Goal: Transaction & Acquisition: Purchase product/service

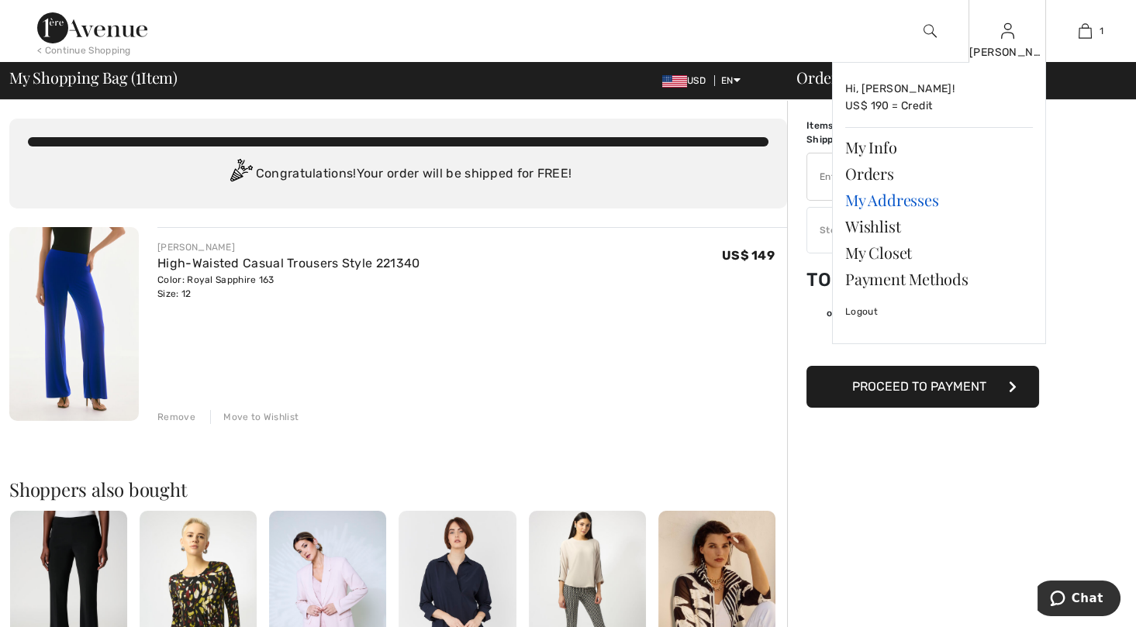
click at [894, 199] on link "My Addresses" at bounding box center [939, 200] width 188 height 26
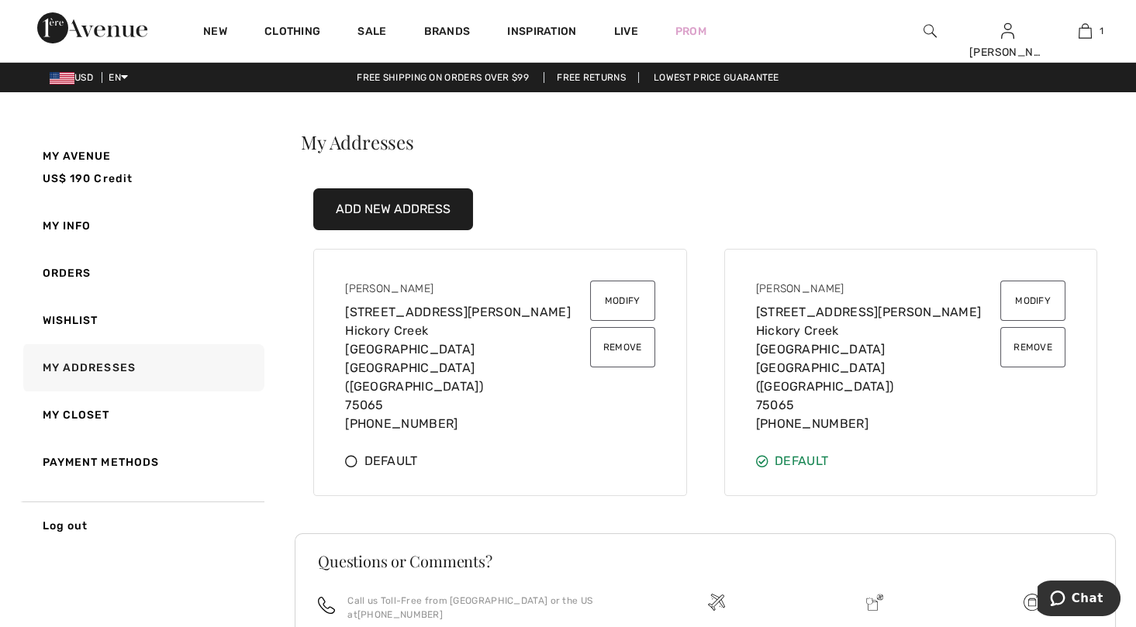
click at [639, 349] on button "Remove" at bounding box center [622, 347] width 65 height 40
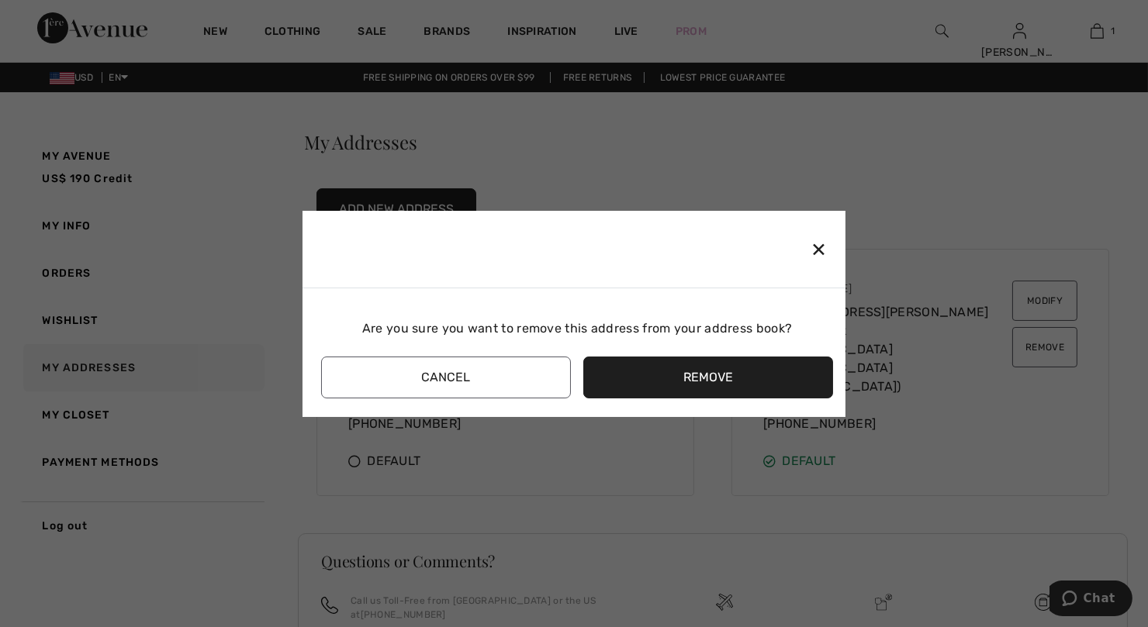
click at [693, 369] on button "Remove" at bounding box center [708, 378] width 250 height 42
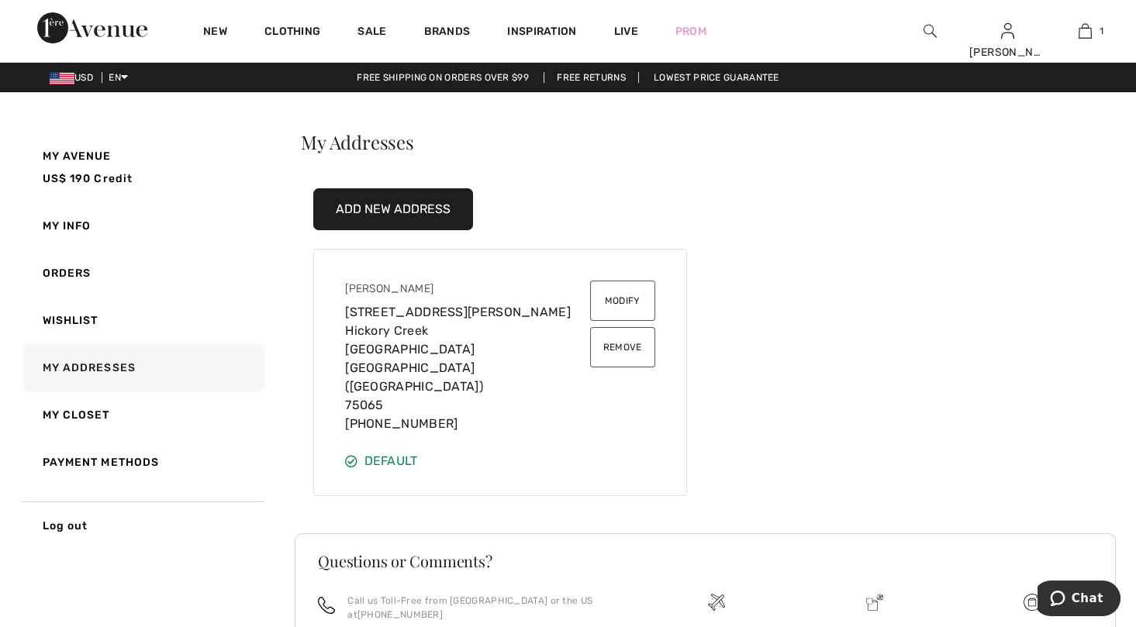
click at [625, 291] on button "Modify" at bounding box center [622, 301] width 65 height 40
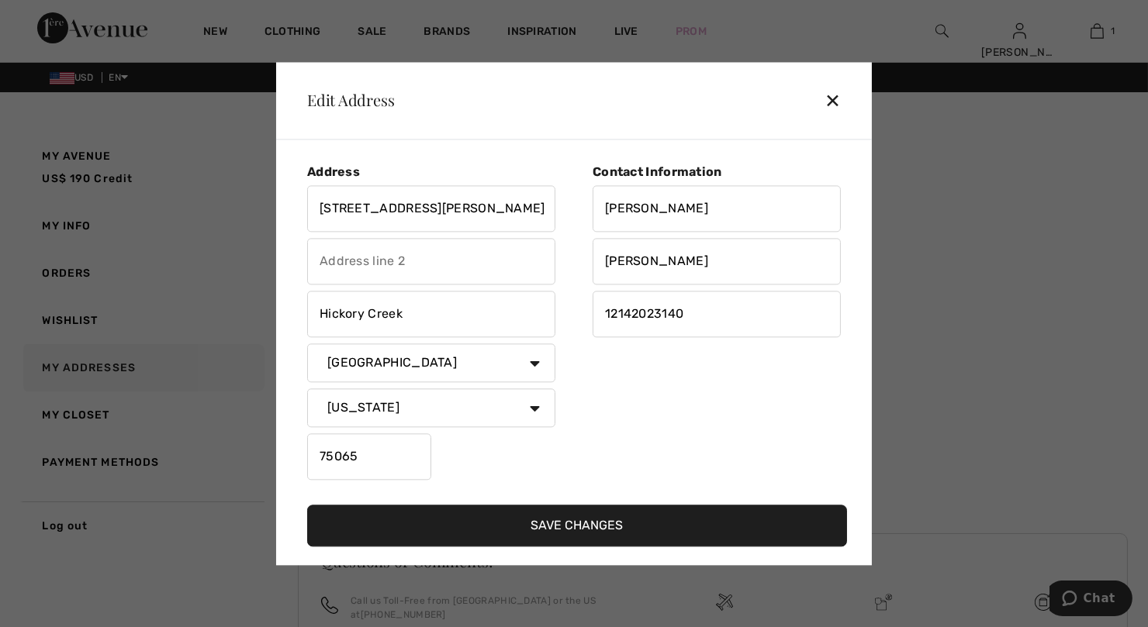
drag, startPoint x: 426, startPoint y: 213, endPoint x: 248, endPoint y: 233, distance: 178.9
click at [248, 233] on div "Edit Address ✕ Address 3015 Maynard Rd Hickory Creek Country Canada United Stat…" at bounding box center [574, 313] width 1148 height 627
type input "1180 Sycamore Bend Rd"
click at [593, 527] on button "Save Changes" at bounding box center [577, 526] width 540 height 42
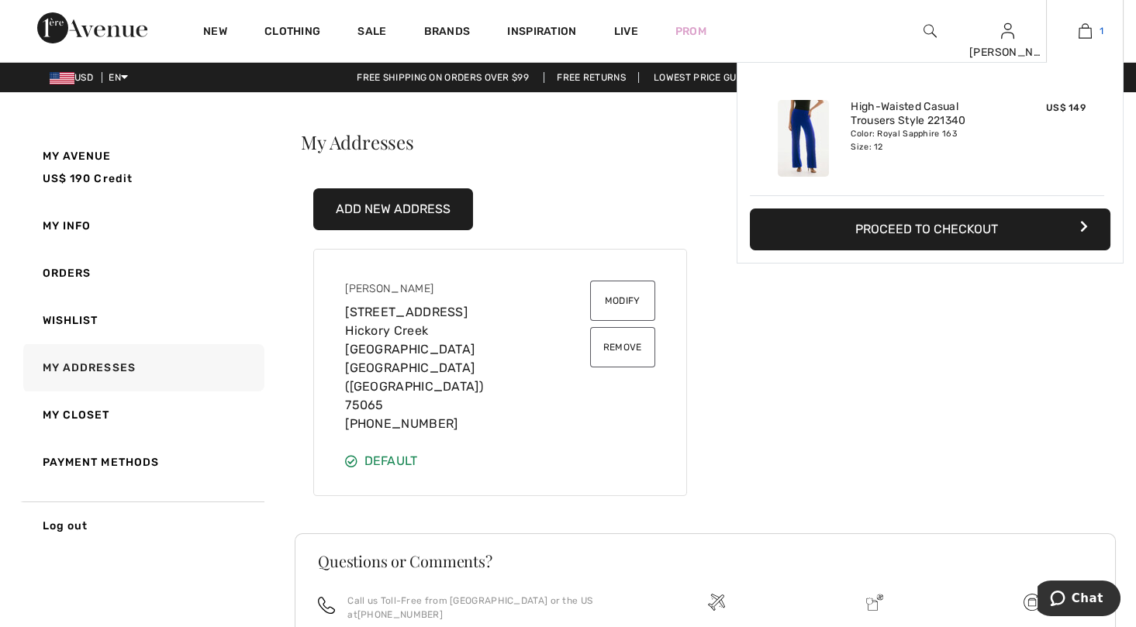
click at [1089, 26] on img at bounding box center [1085, 31] width 13 height 19
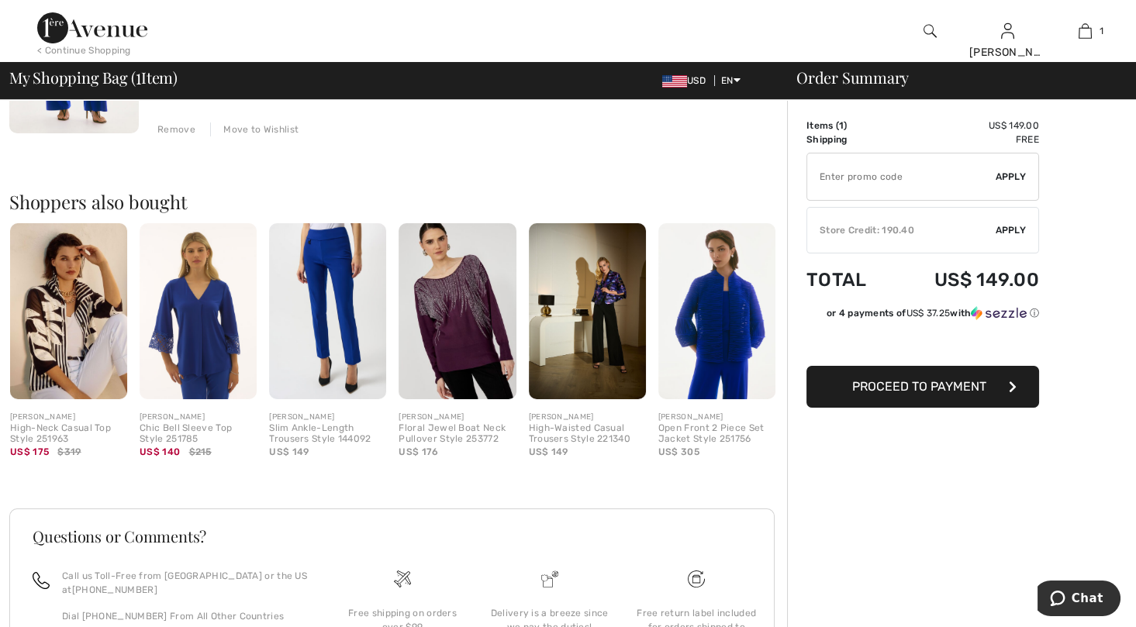
scroll to position [310, 0]
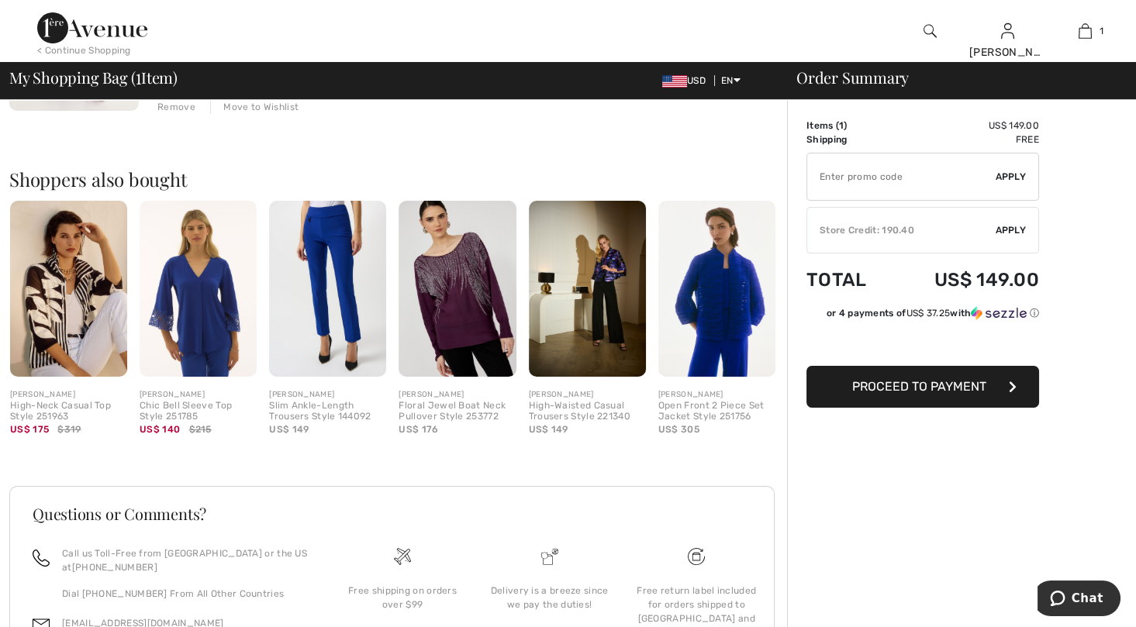
click at [724, 301] on img at bounding box center [717, 289] width 117 height 176
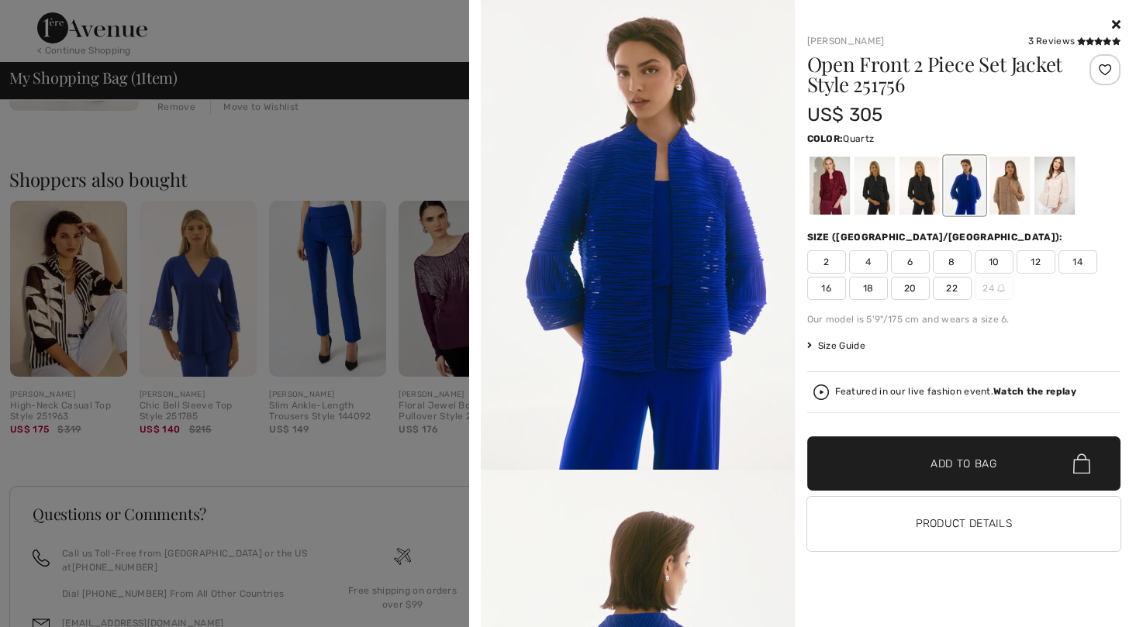
click at [1054, 175] on div at bounding box center [1054, 186] width 40 height 58
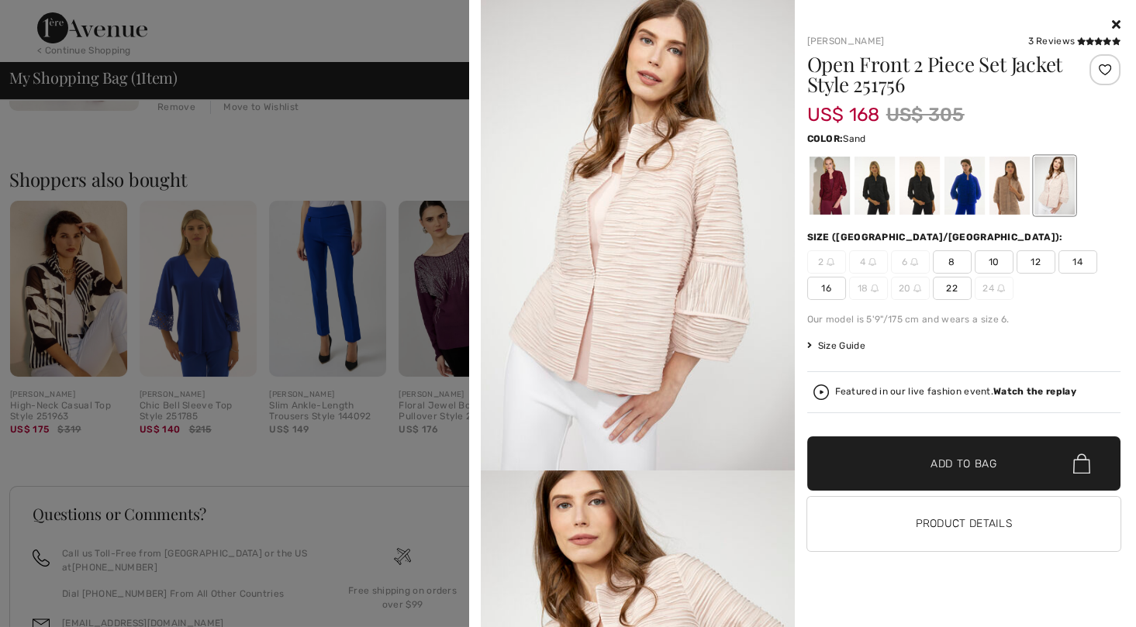
click at [1015, 189] on div at bounding box center [1009, 186] width 40 height 58
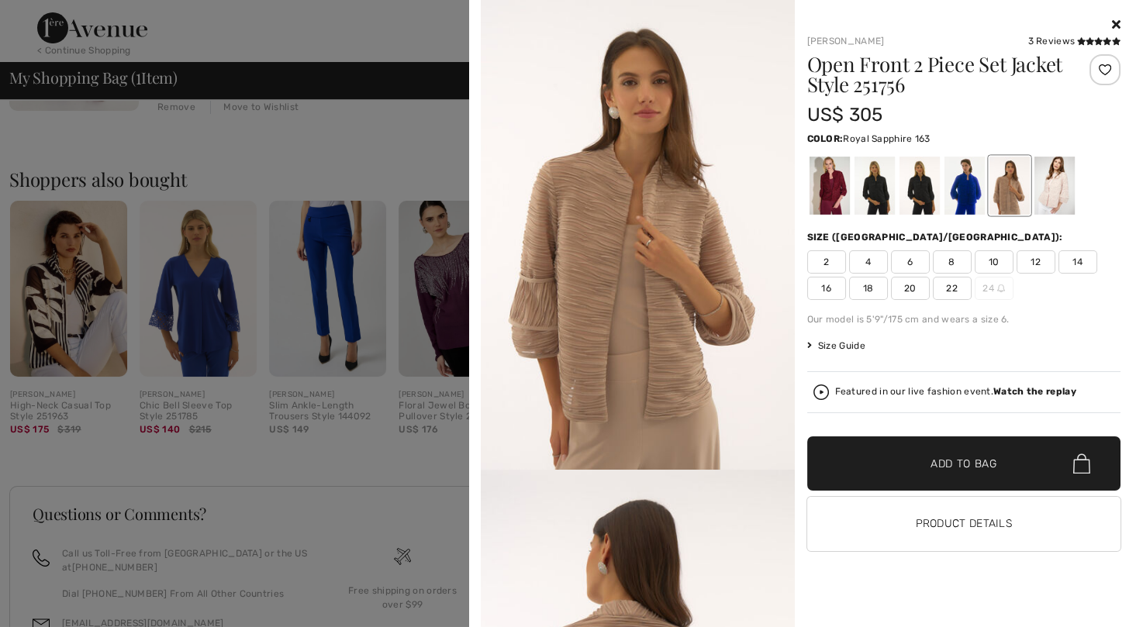
click at [974, 193] on div at bounding box center [964, 186] width 40 height 58
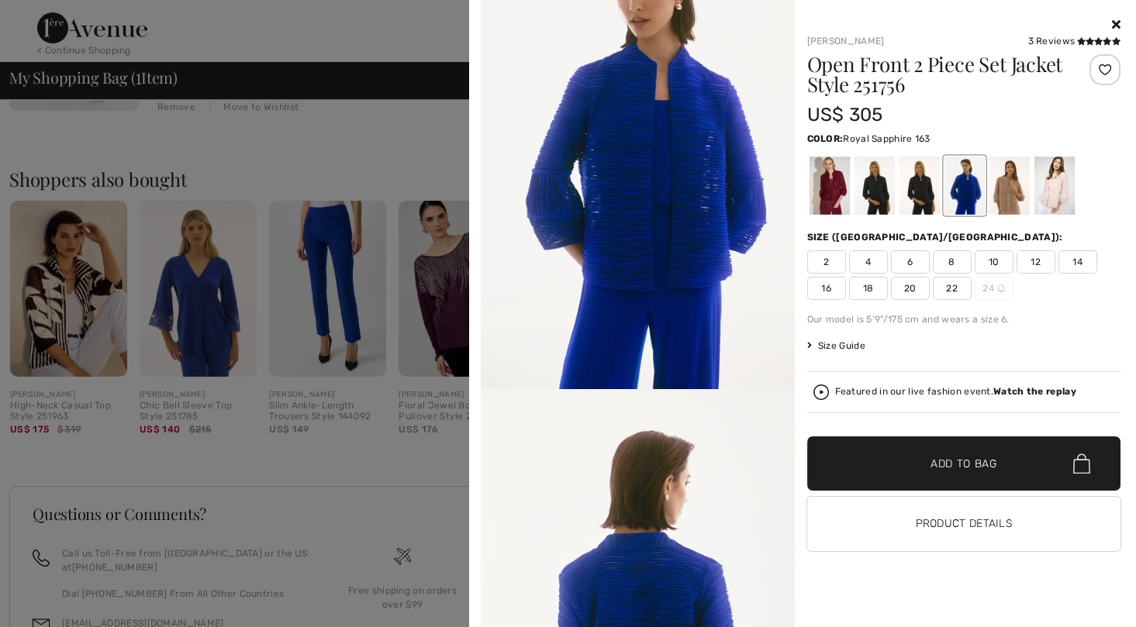
scroll to position [0, 0]
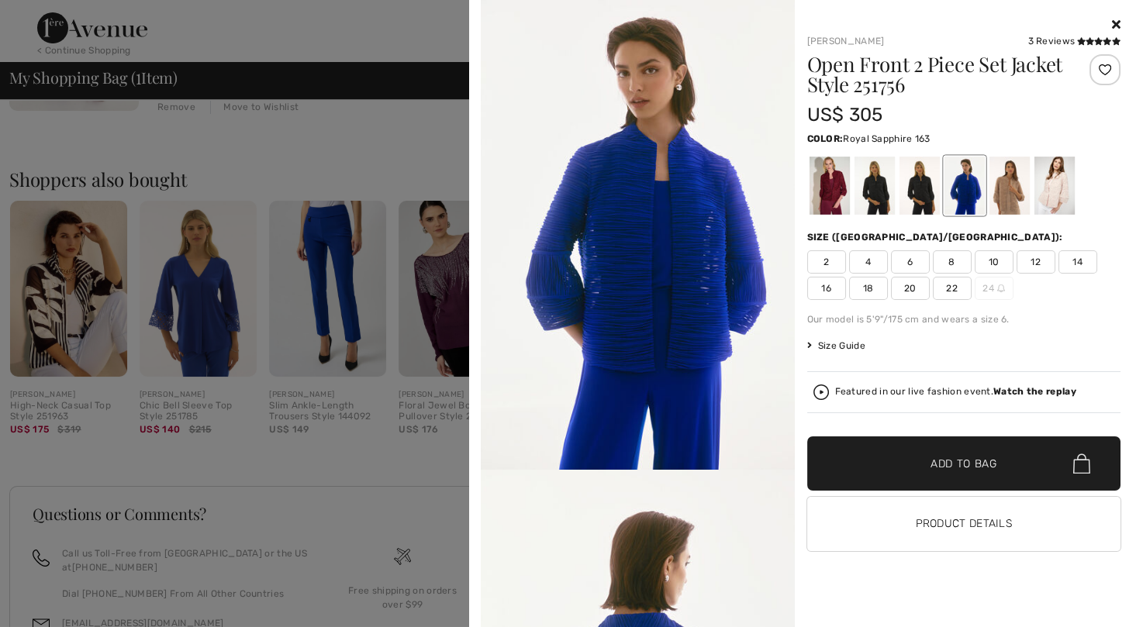
click at [1116, 22] on icon at bounding box center [1116, 24] width 9 height 12
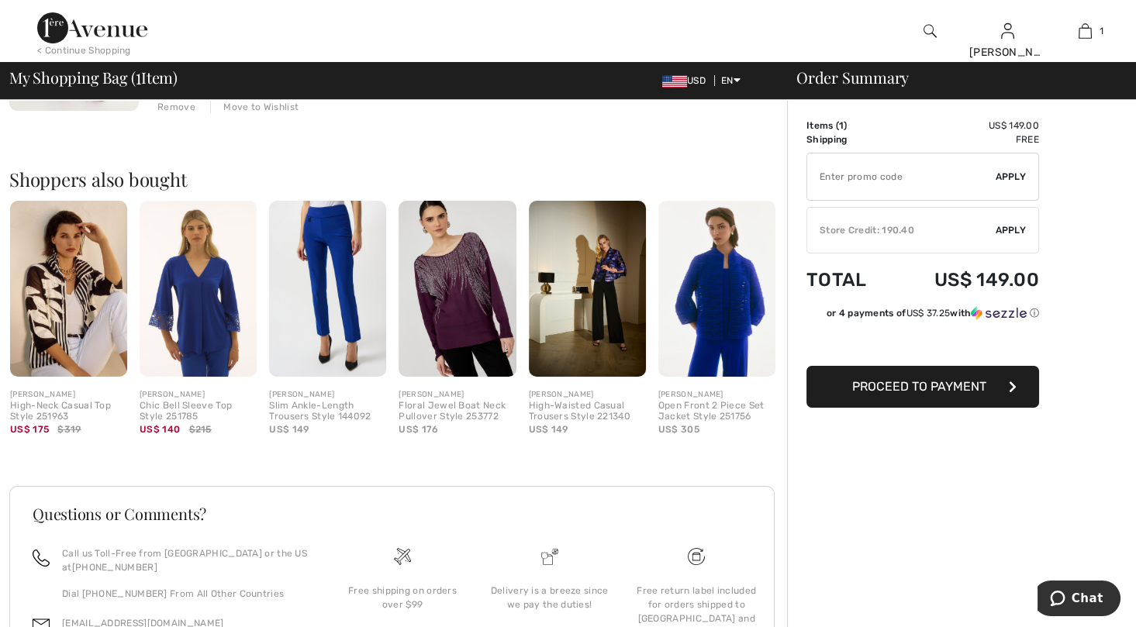
click at [74, 321] on img at bounding box center [68, 289] width 117 height 176
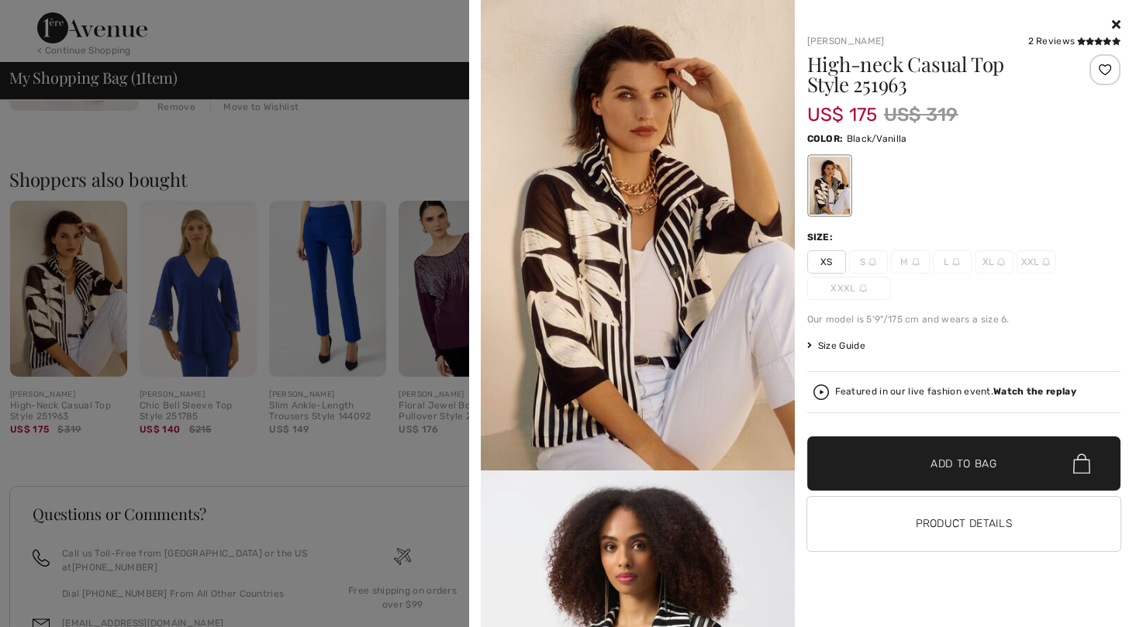
click at [1118, 19] on icon at bounding box center [1116, 24] width 9 height 12
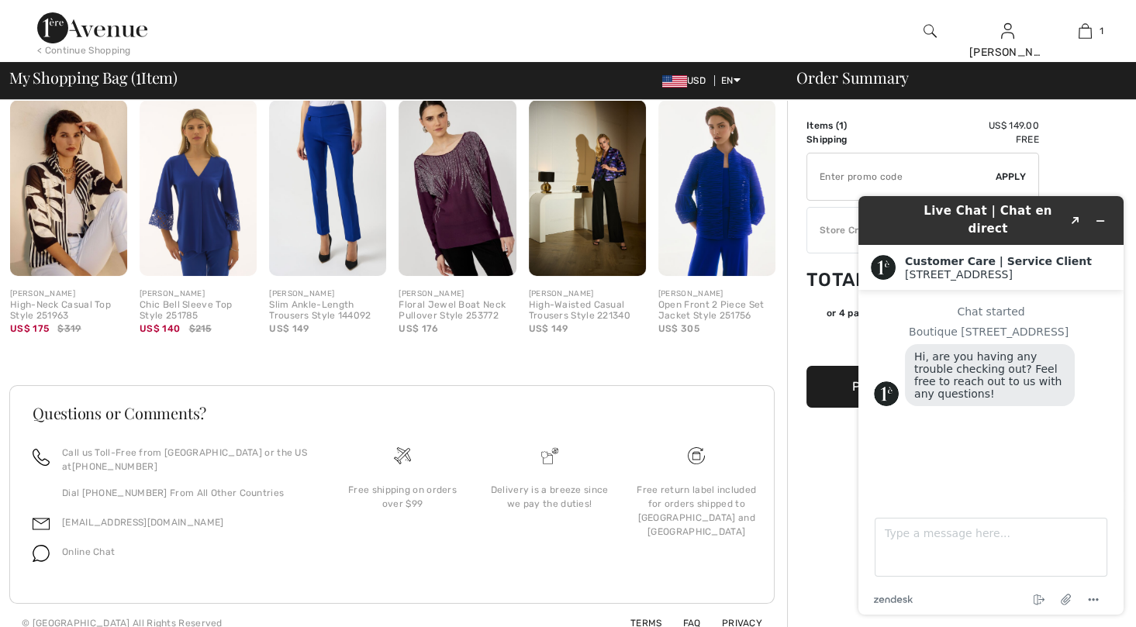
scroll to position [424, 0]
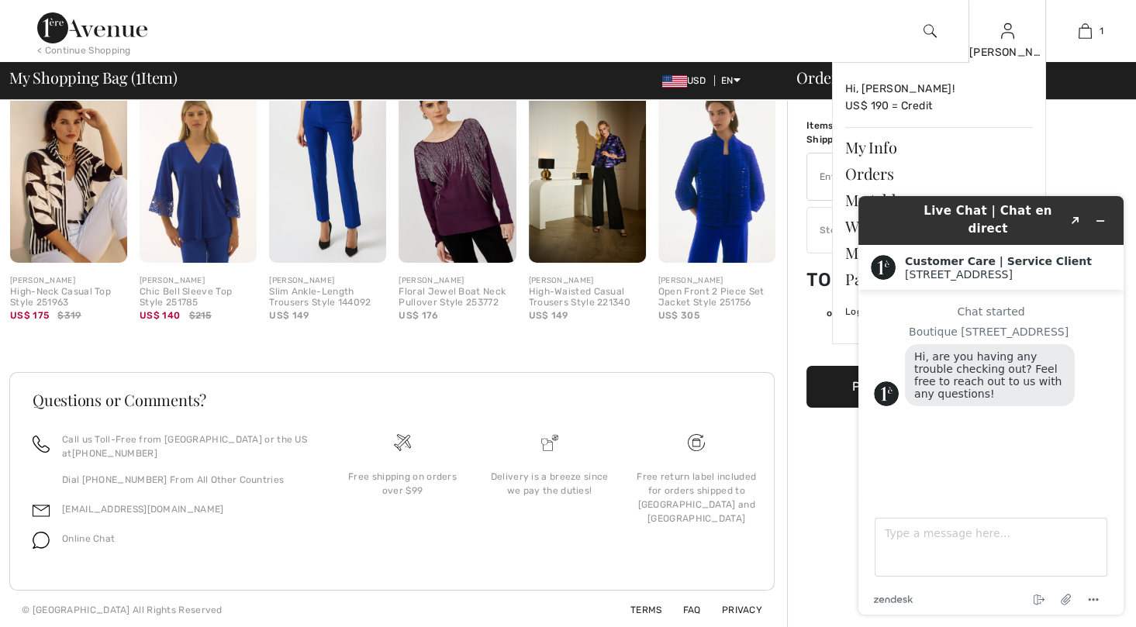
click at [1009, 32] on img at bounding box center [1007, 31] width 13 height 19
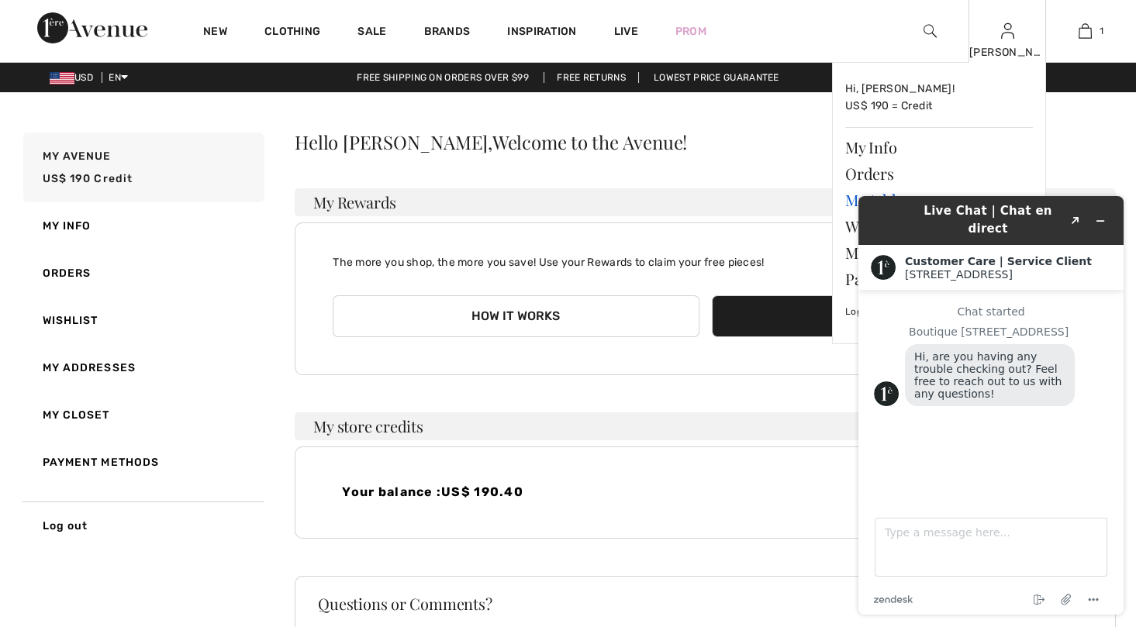
drag, startPoint x: 1735, startPoint y: 381, endPoint x: 889, endPoint y: 197, distance: 866.0
click at [889, 197] on header "Live Chat | Chat en direct Created with Sketch." at bounding box center [991, 220] width 265 height 49
click at [1001, 37] on img at bounding box center [1007, 31] width 13 height 19
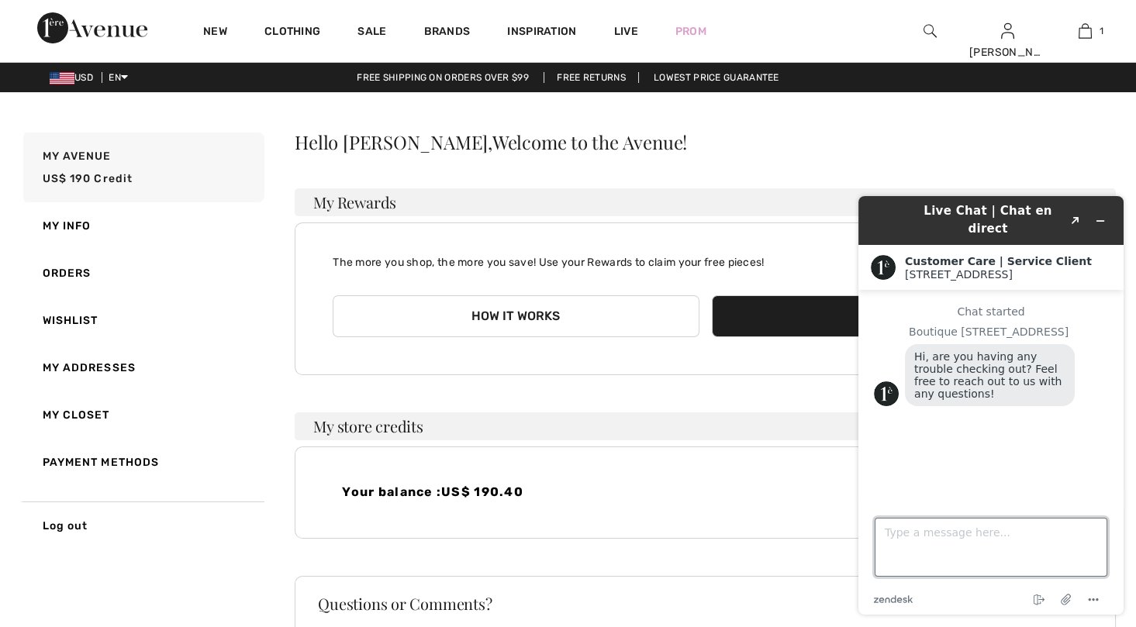
click at [905, 531] on textarea "Type a message here..." at bounding box center [991, 547] width 233 height 59
click at [82, 216] on link "My Info" at bounding box center [142, 225] width 244 height 47
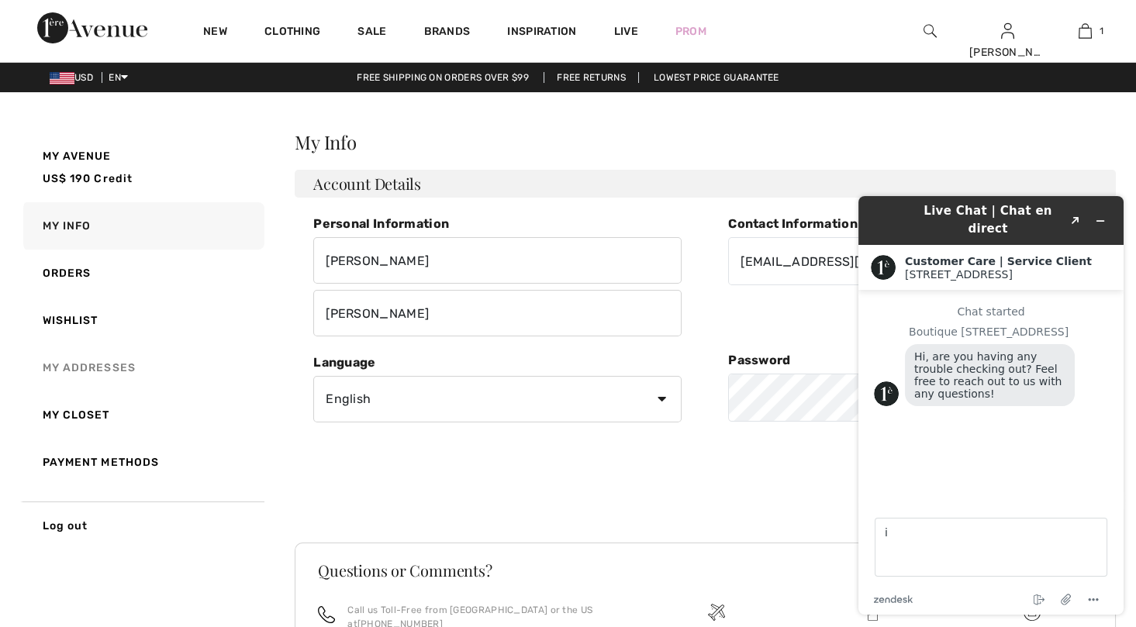
click at [57, 365] on link "My Addresses" at bounding box center [142, 367] width 244 height 47
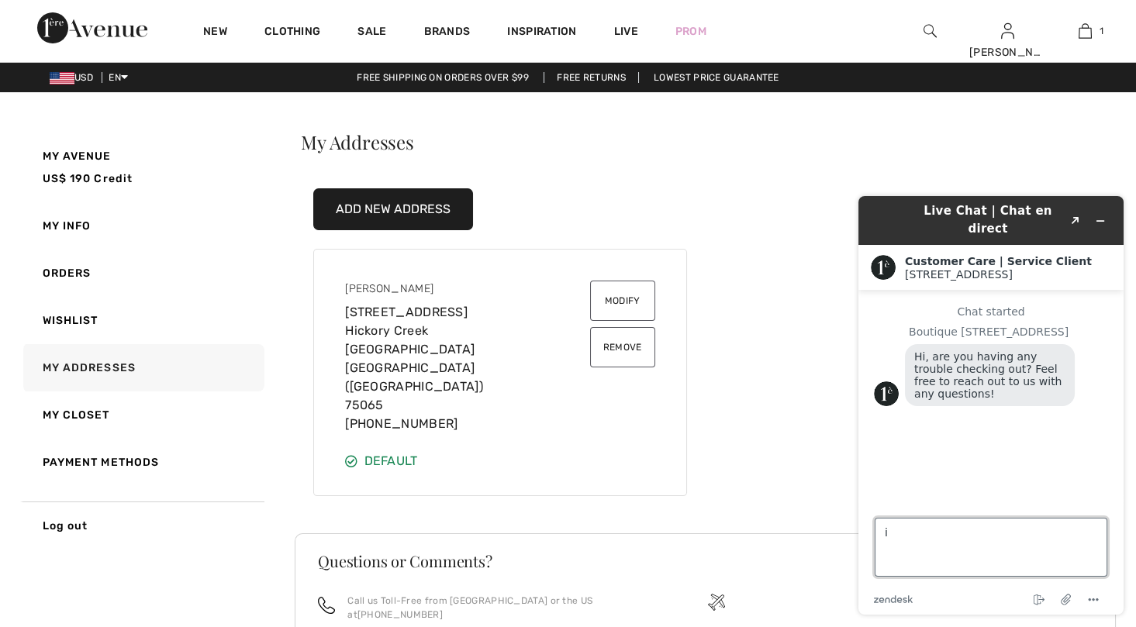
drag, startPoint x: 894, startPoint y: 531, endPoint x: 863, endPoint y: 545, distance: 34.0
click at [863, 545] on footer "Type a message here... i zendesk .cls-1{fill:#03363d;} End chat Attach file Opt…" at bounding box center [991, 557] width 265 height 115
type textarea "i changed my shipping address, but when i check out it's sending to old address"
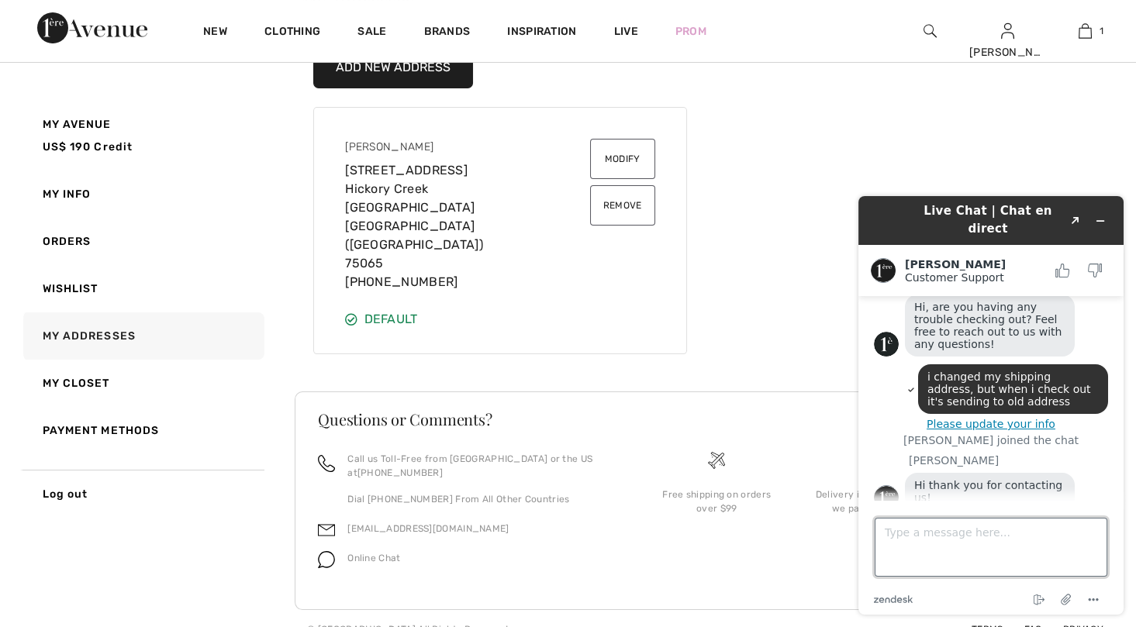
scroll to position [60, 0]
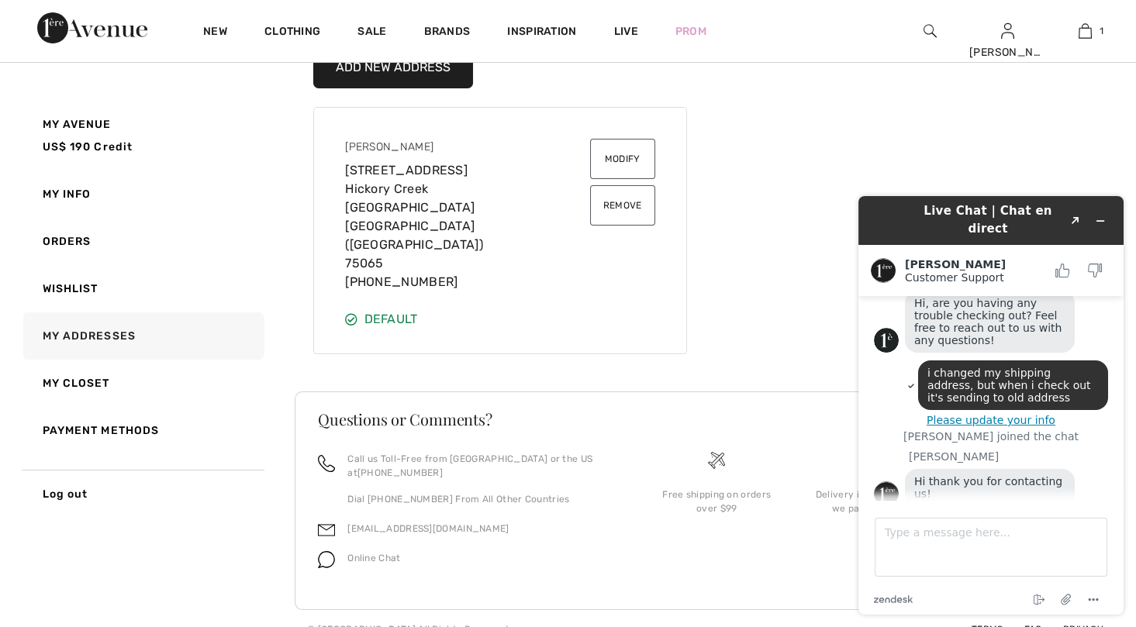
click at [979, 414] on button "Please update your info" at bounding box center [991, 420] width 234 height 12
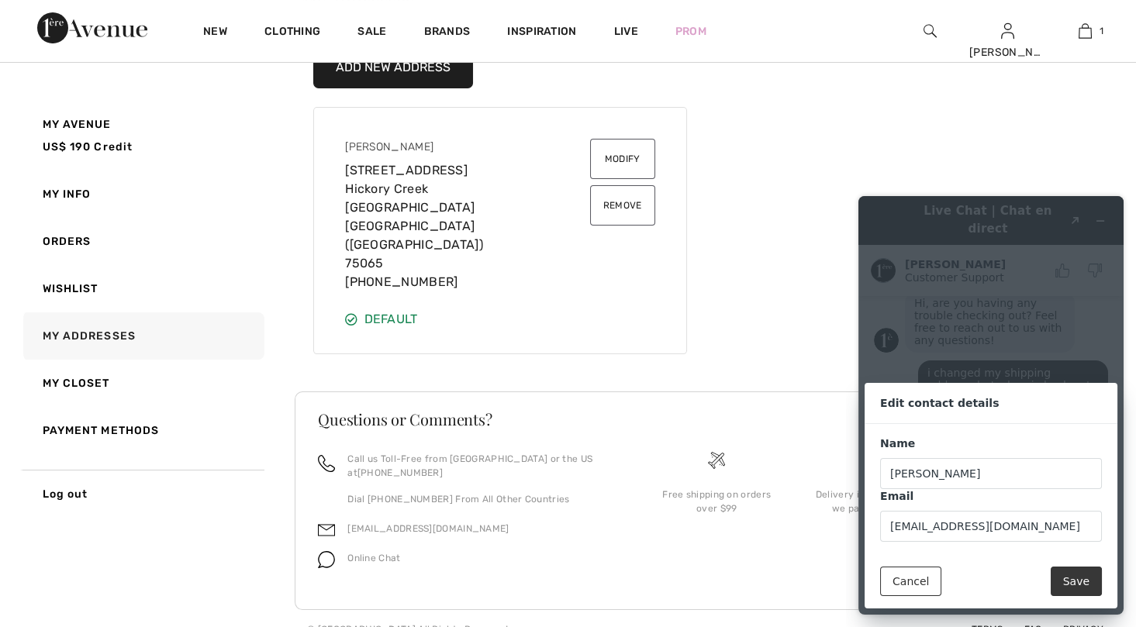
click at [1081, 577] on button "Save" at bounding box center [1076, 581] width 51 height 29
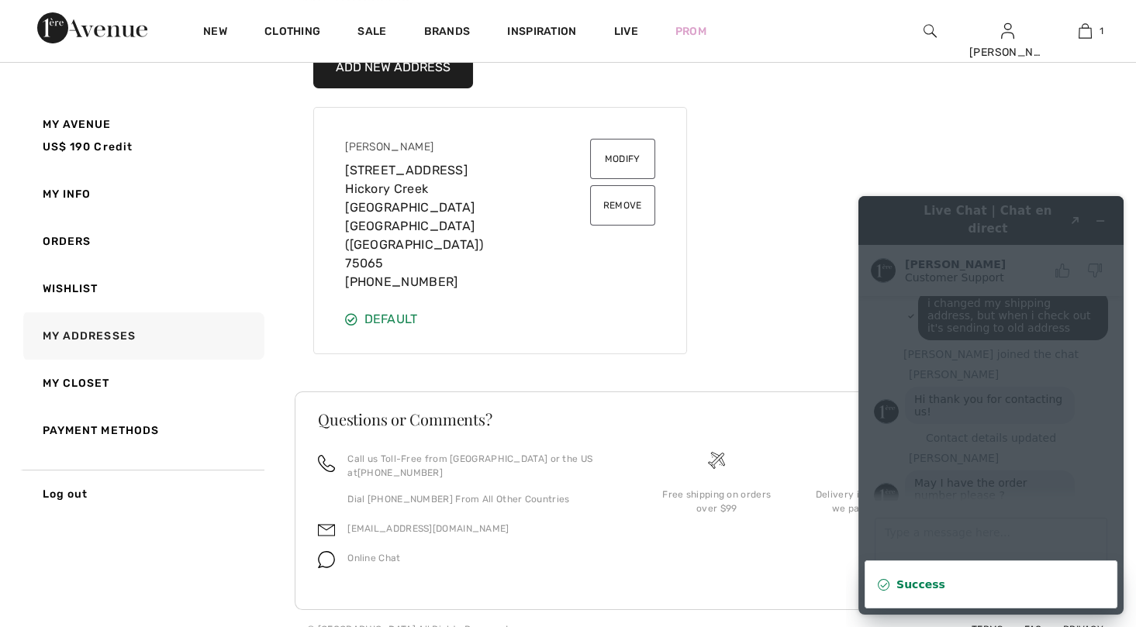
scroll to position [0, 0]
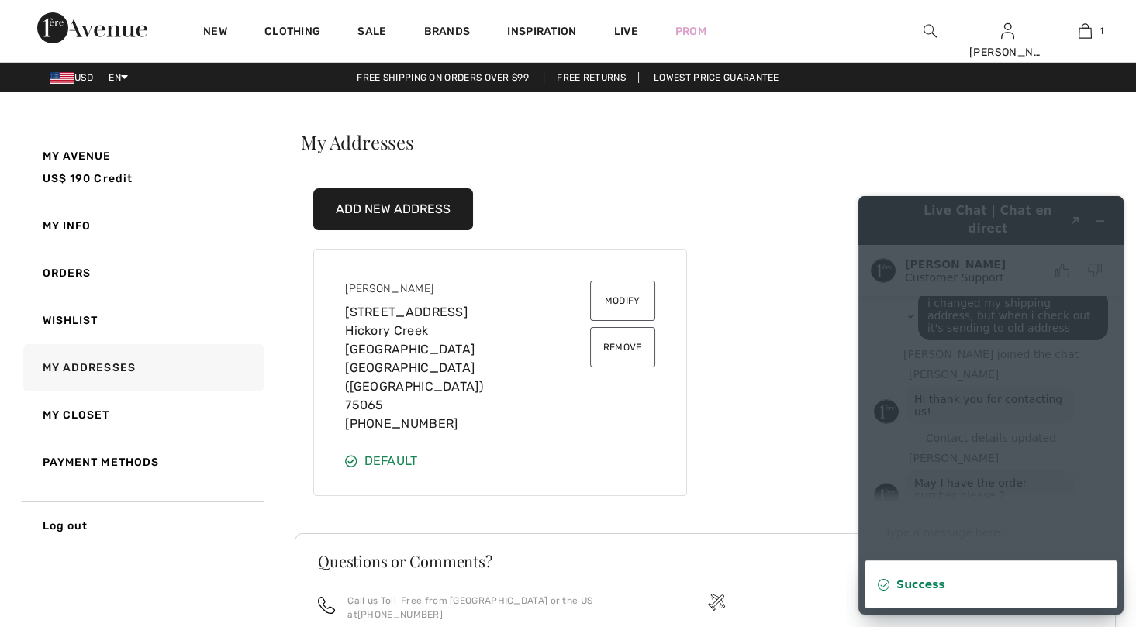
click at [762, 426] on div "Lois Evans 1180 Sycamore Bend Rd Hickory Creek TX United States (US) 75065 (214…" at bounding box center [705, 354] width 821 height 285
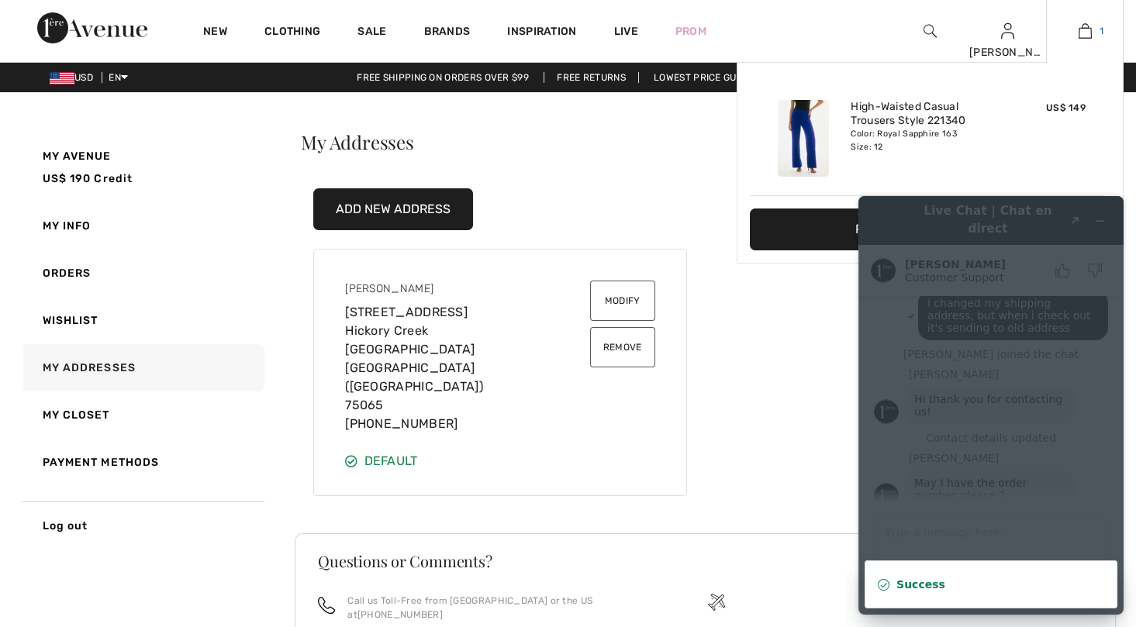
click at [1087, 29] on img at bounding box center [1085, 31] width 13 height 19
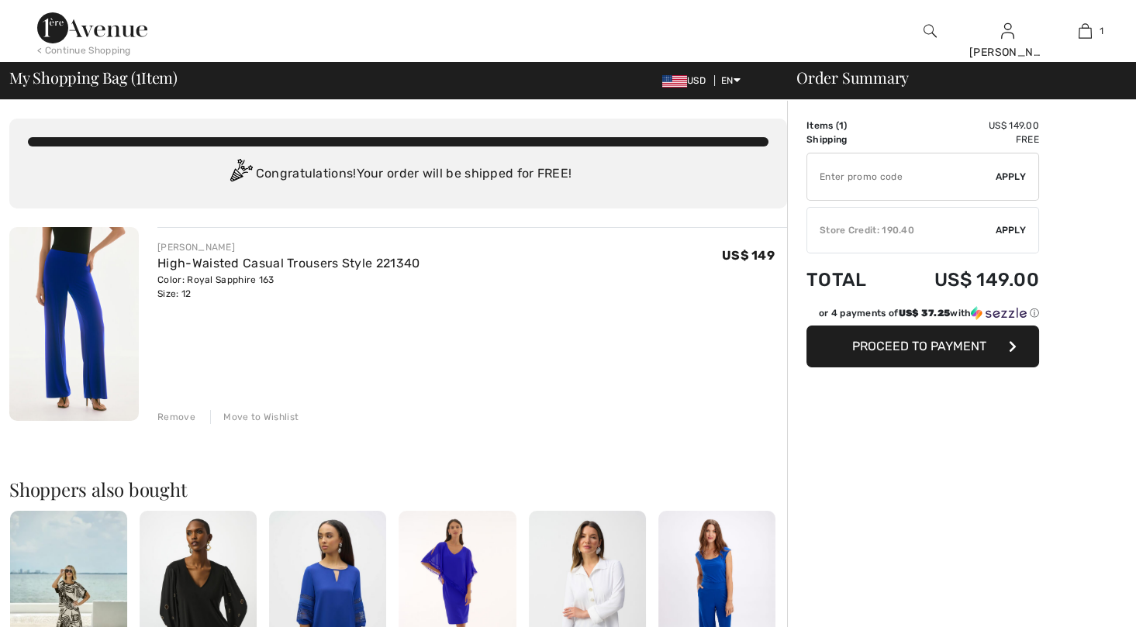
scroll to position [83, 0]
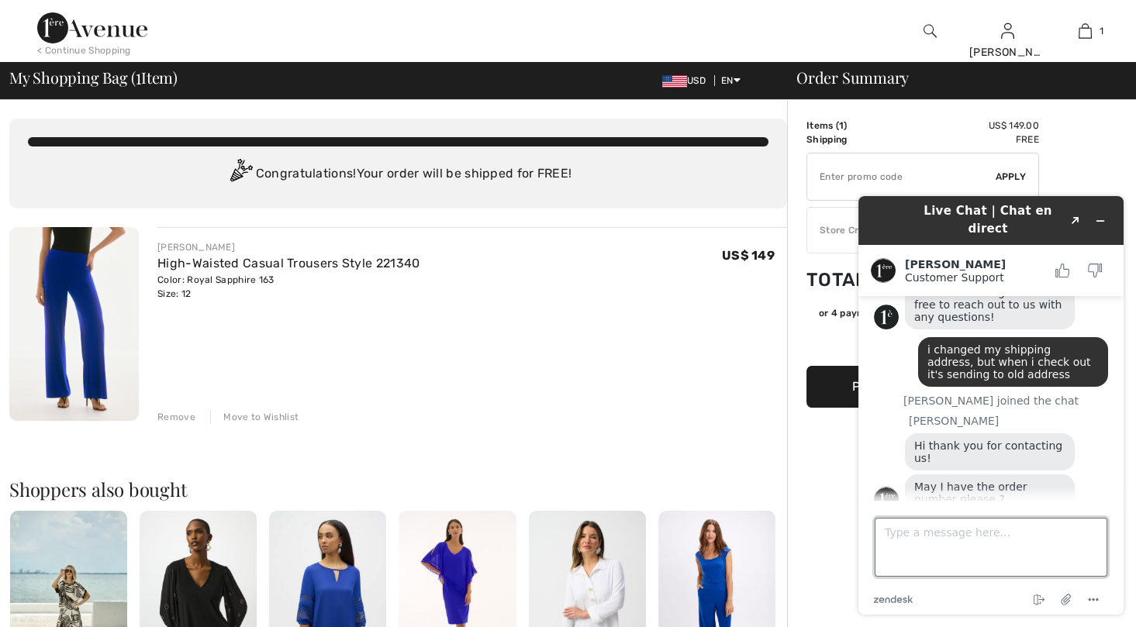
click at [901, 554] on textarea "Type a message here..." at bounding box center [991, 547] width 233 height 59
type textarea "did not complete transaction"
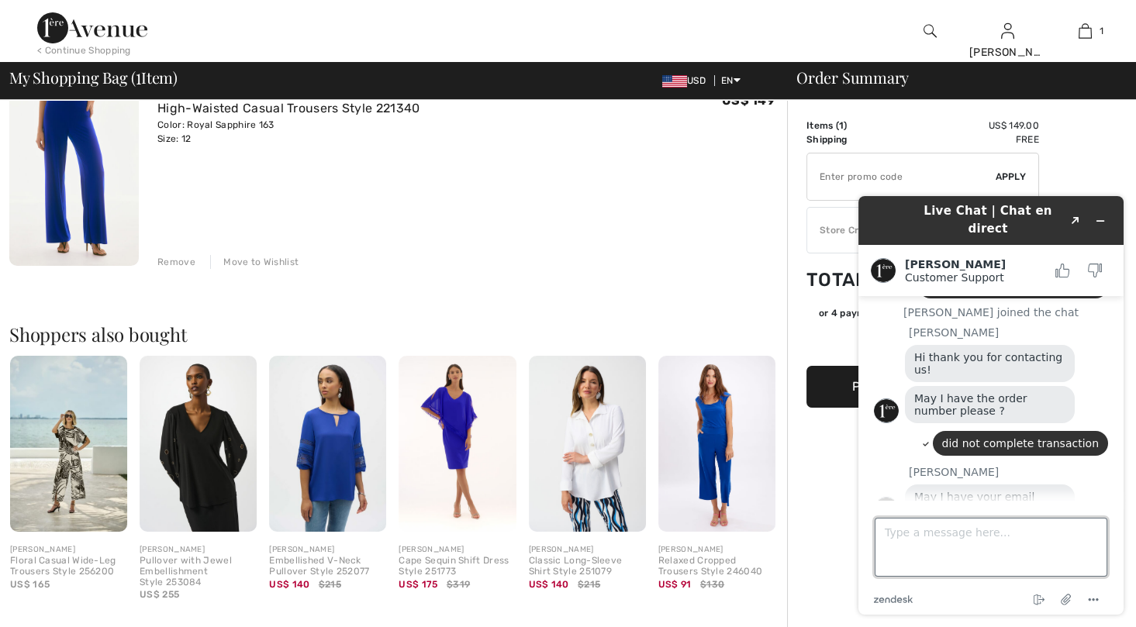
scroll to position [171, 0]
type textarea "[EMAIL_ADDRESS][DOMAIN_NAME]"
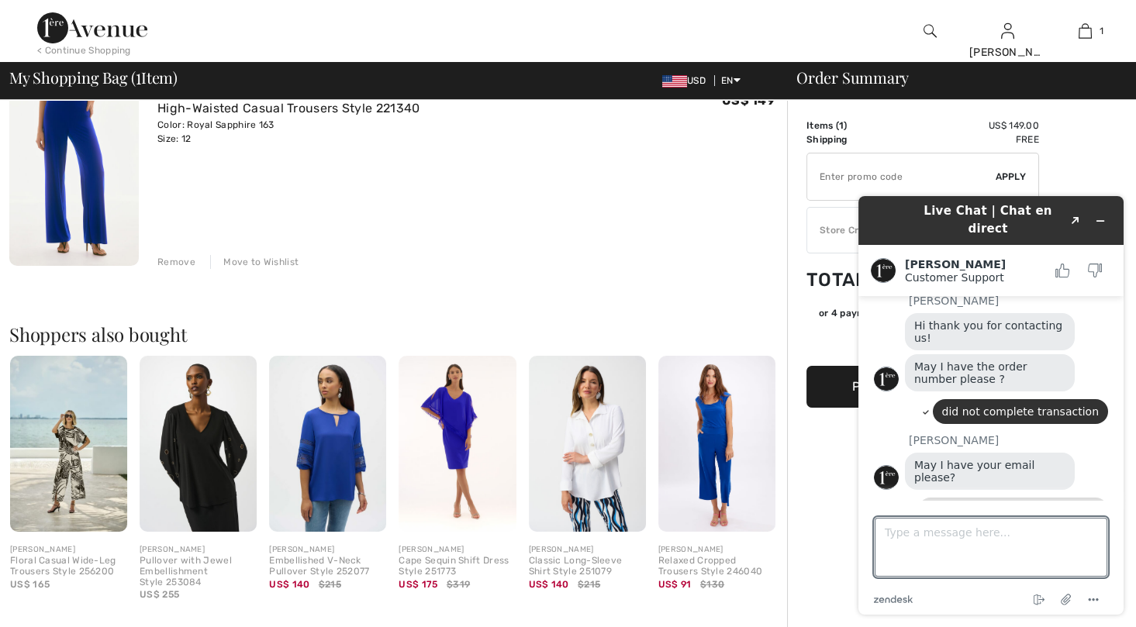
click at [705, 206] on div "JOSEPH RIBKOFF High-Waisted Casual Trousers Style 221340 Color: Royal Sapphire …" at bounding box center [472, 170] width 630 height 197
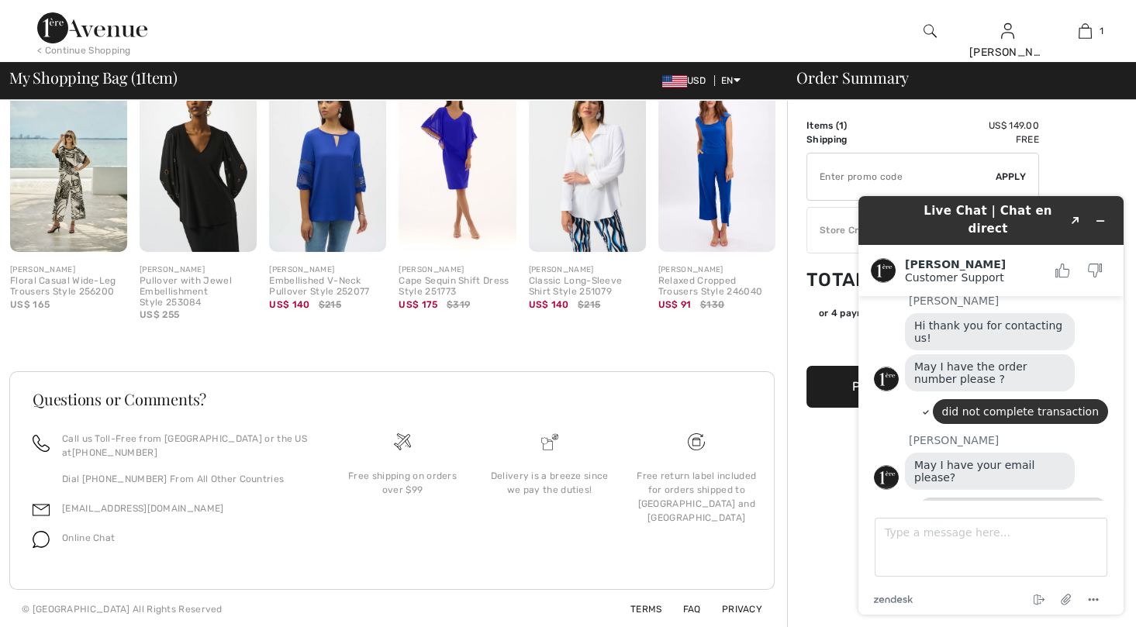
scroll to position [207, 0]
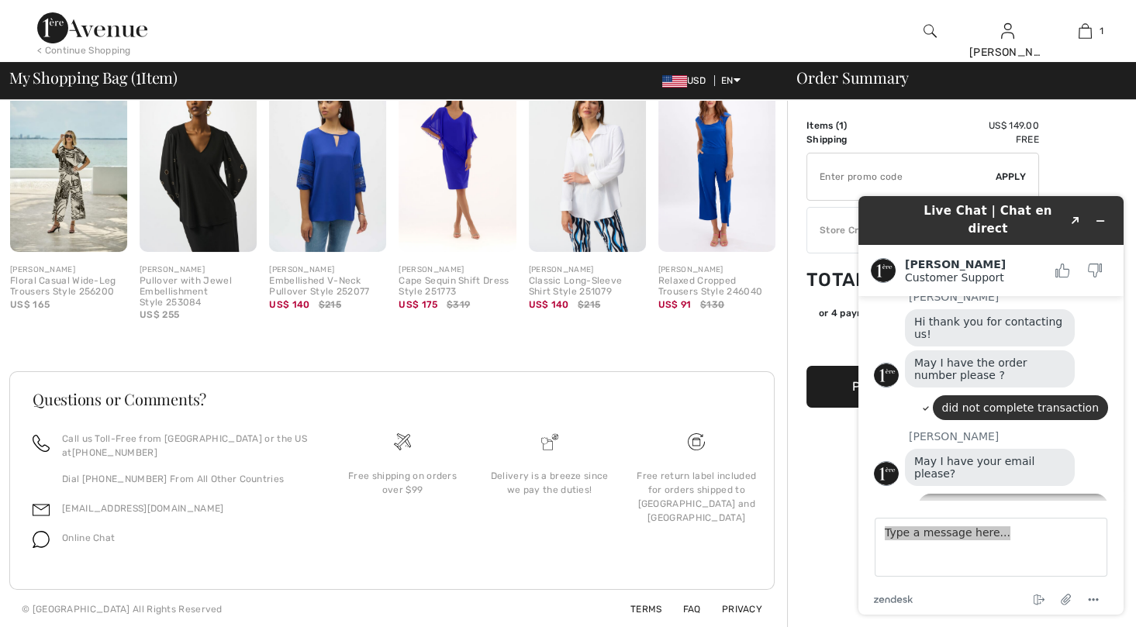
drag, startPoint x: 824, startPoint y: 537, endPoint x: 1671, endPoint y: 721, distance: 866.0
click html "Live Chat | Chat en direct Created with Sketch. Giuliano Customer Support Custo…"
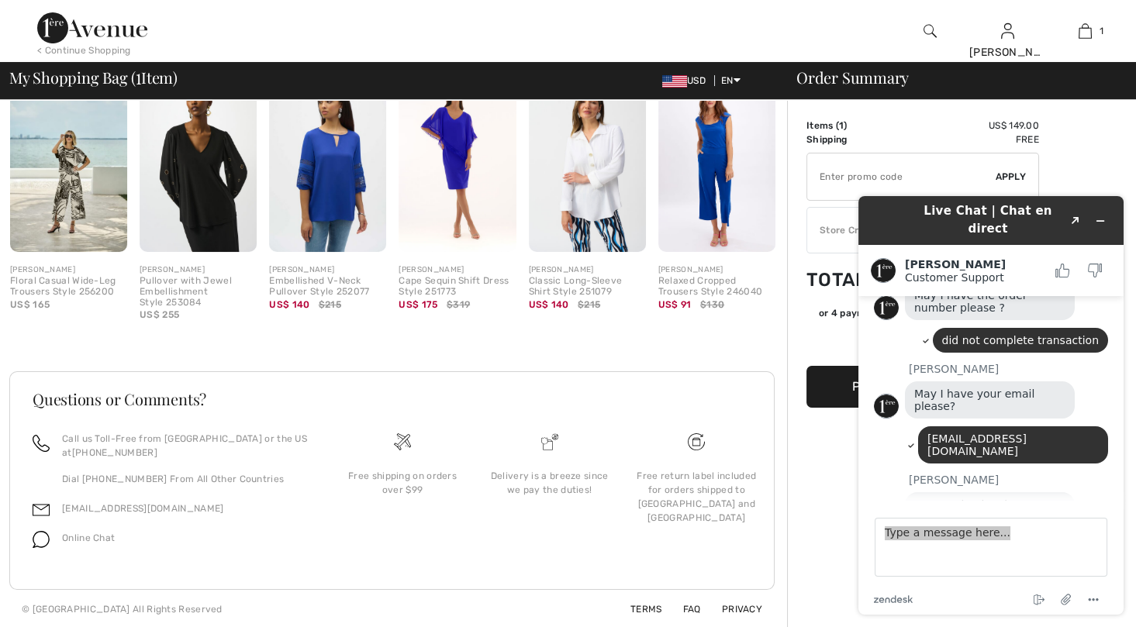
scroll to position [300, 0]
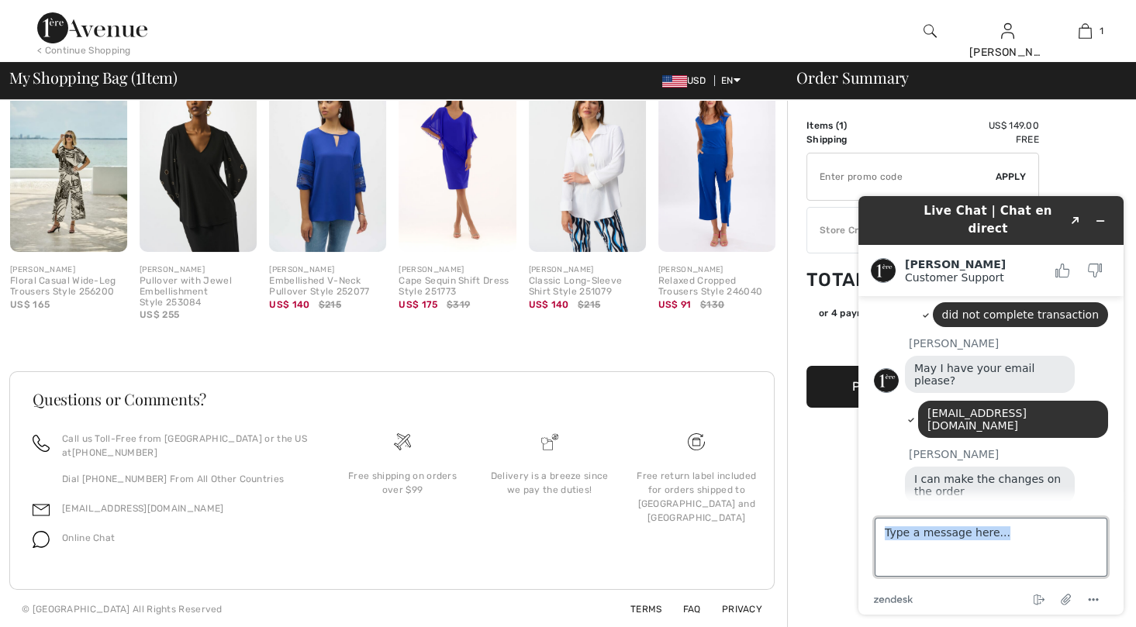
click at [909, 564] on textarea "Type a message here..." at bounding box center [991, 547] width 233 height 59
type textarea "i am using paypal"
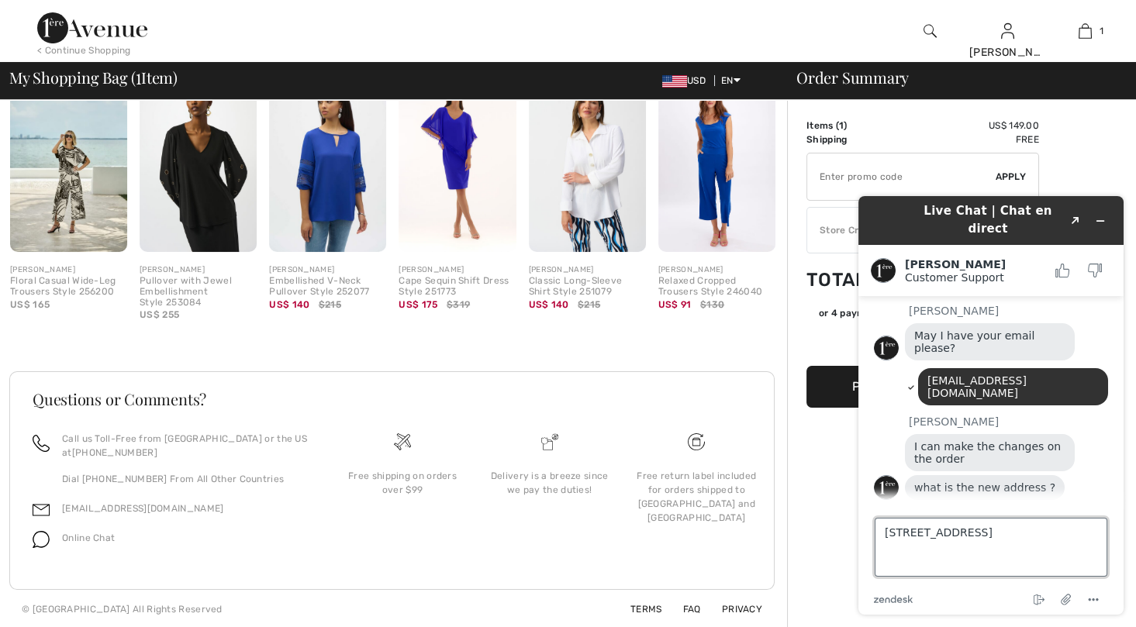
type textarea "1180 Sycamore Bend Road"
click at [888, 553] on textarea "1180 Sycamore Bend Road" at bounding box center [991, 547] width 233 height 59
click at [1022, 536] on textarea "1180 Sycamore Bend Road" at bounding box center [991, 547] width 233 height 59
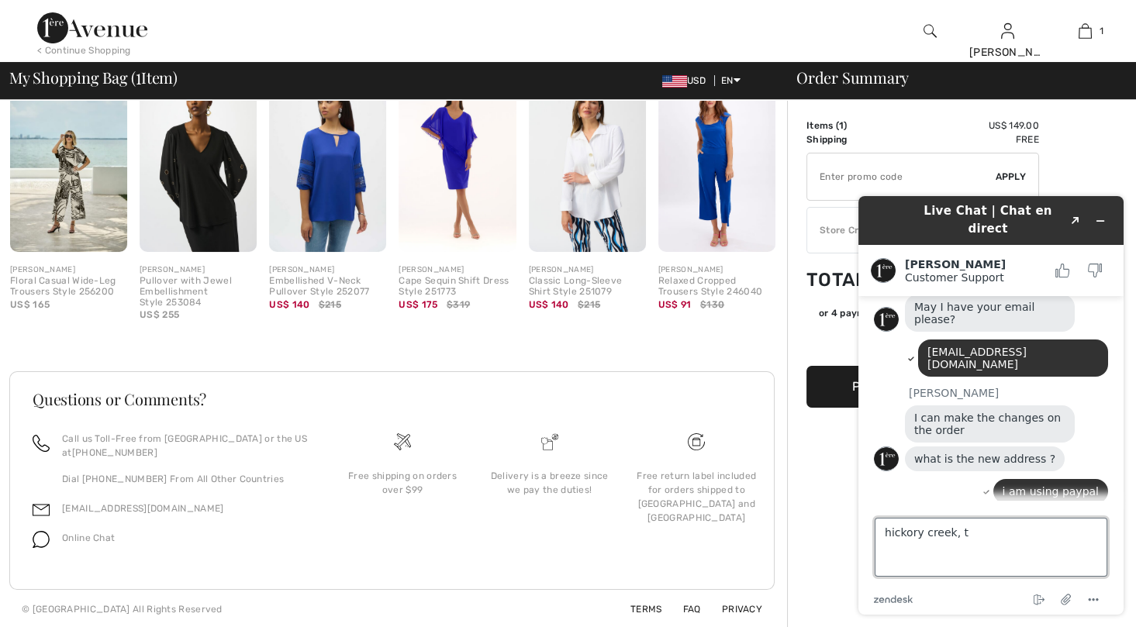
type textarea "hickory creek, tx"
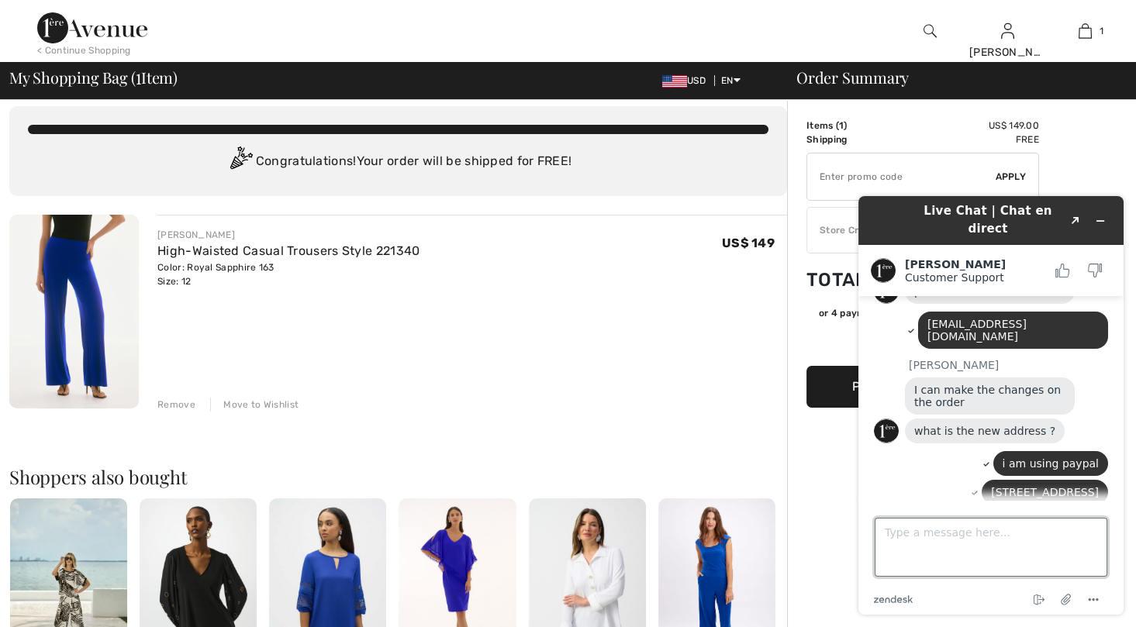
scroll to position [0, 0]
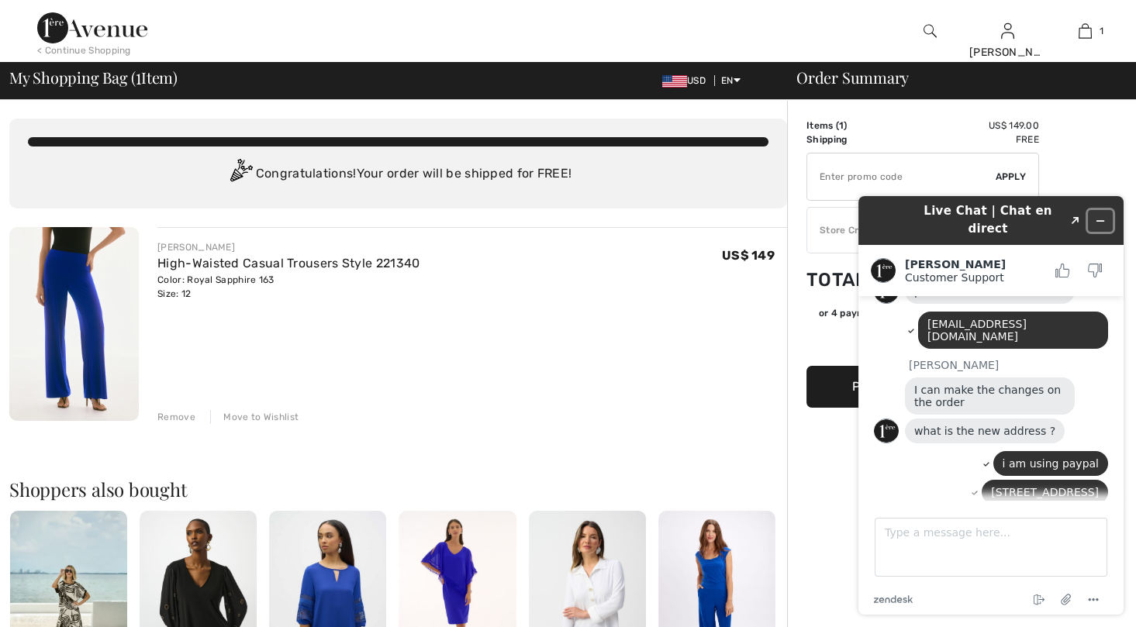
click at [1105, 221] on icon "Minimize widget" at bounding box center [1101, 221] width 7 height 0
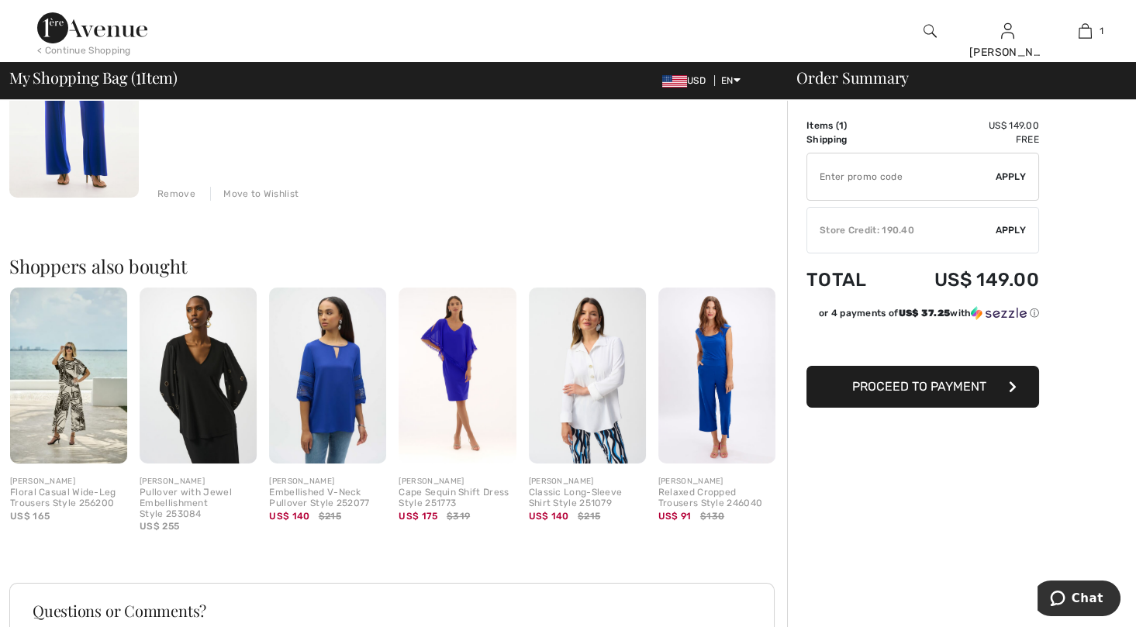
scroll to position [233, 0]
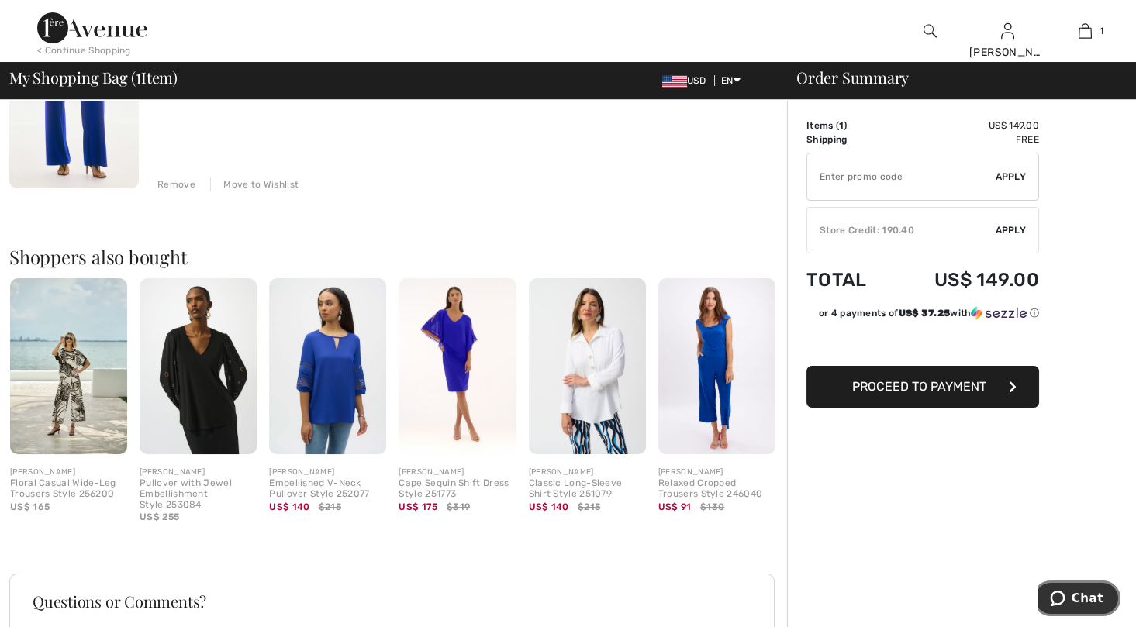
click at [1101, 589] on button "Chat" at bounding box center [1077, 599] width 88 height 36
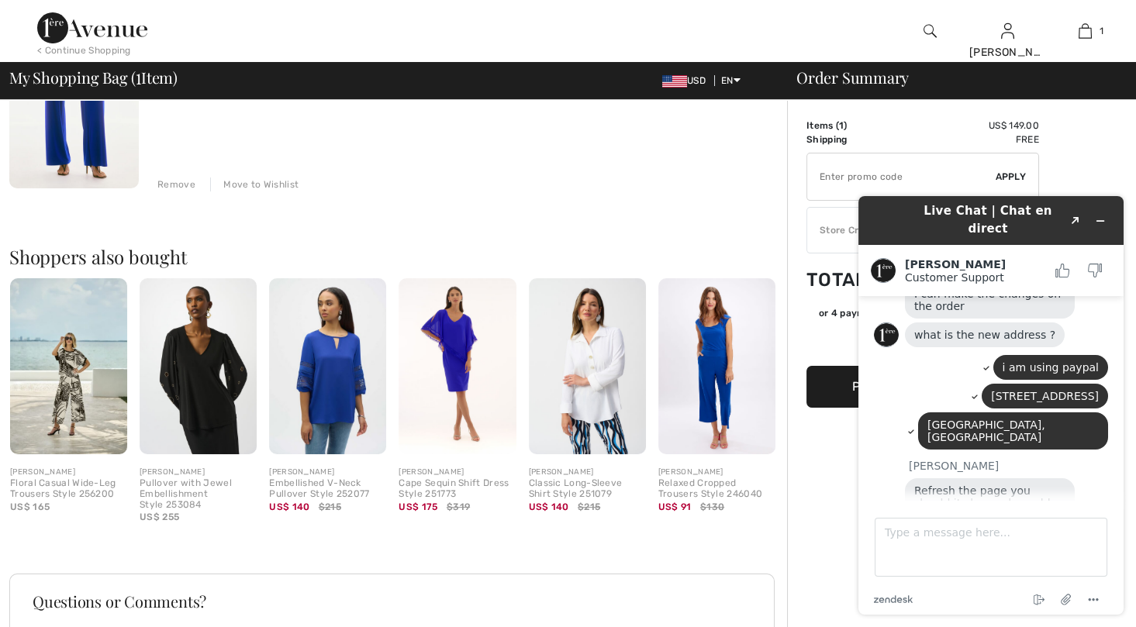
scroll to position [482, 0]
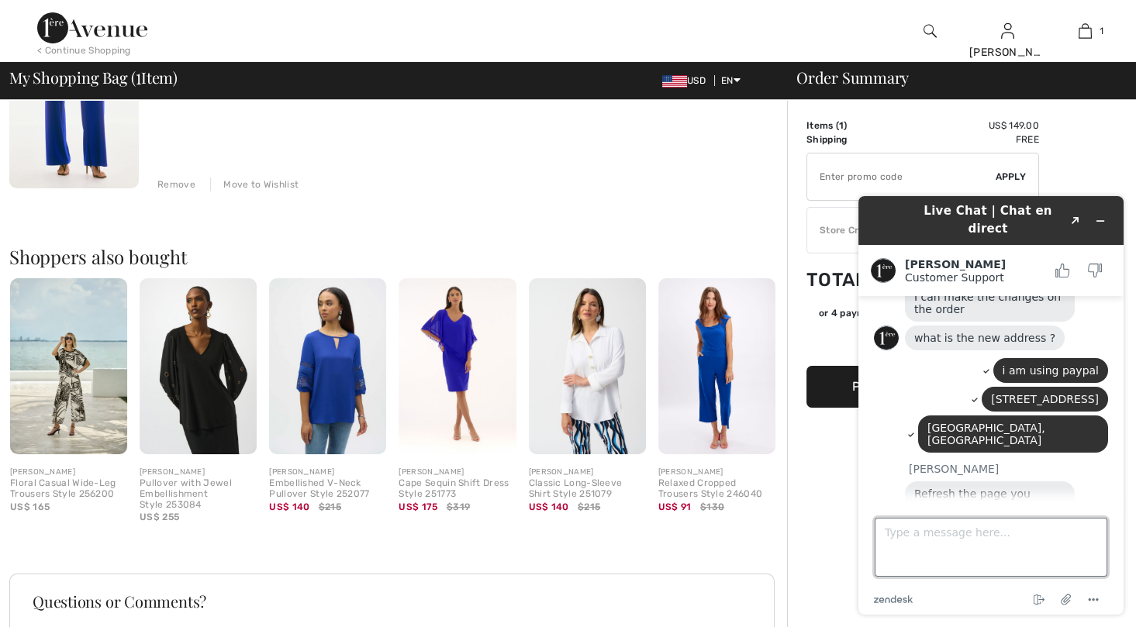
click at [900, 536] on textarea "Type a message here..." at bounding box center [991, 547] width 233 height 59
type textarea "i already did"
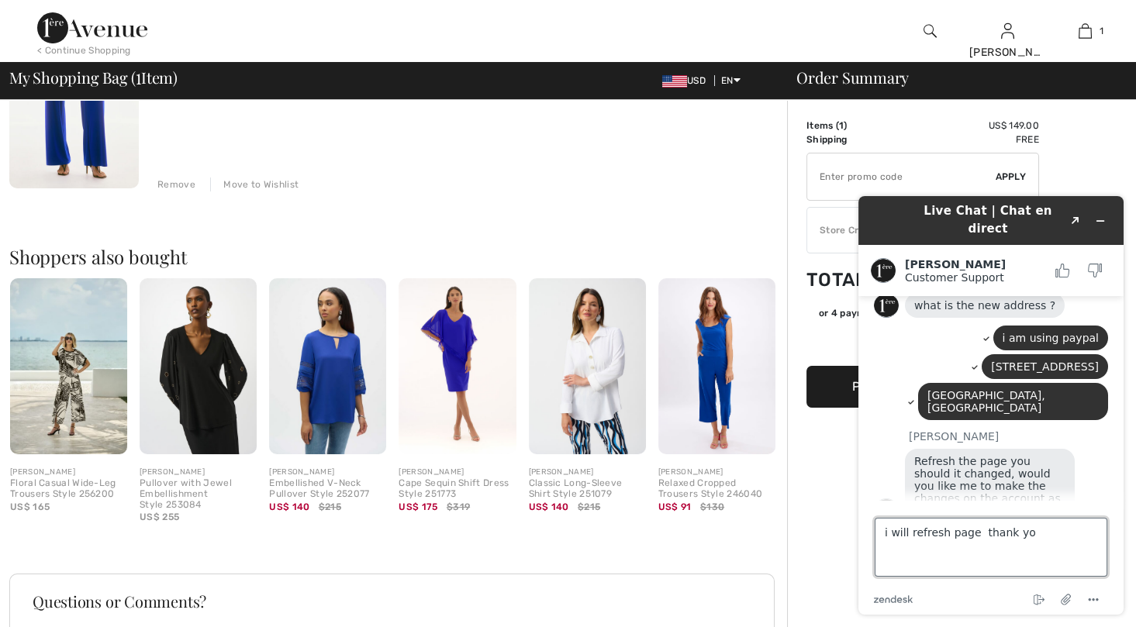
type textarea "i will refresh page thank you"
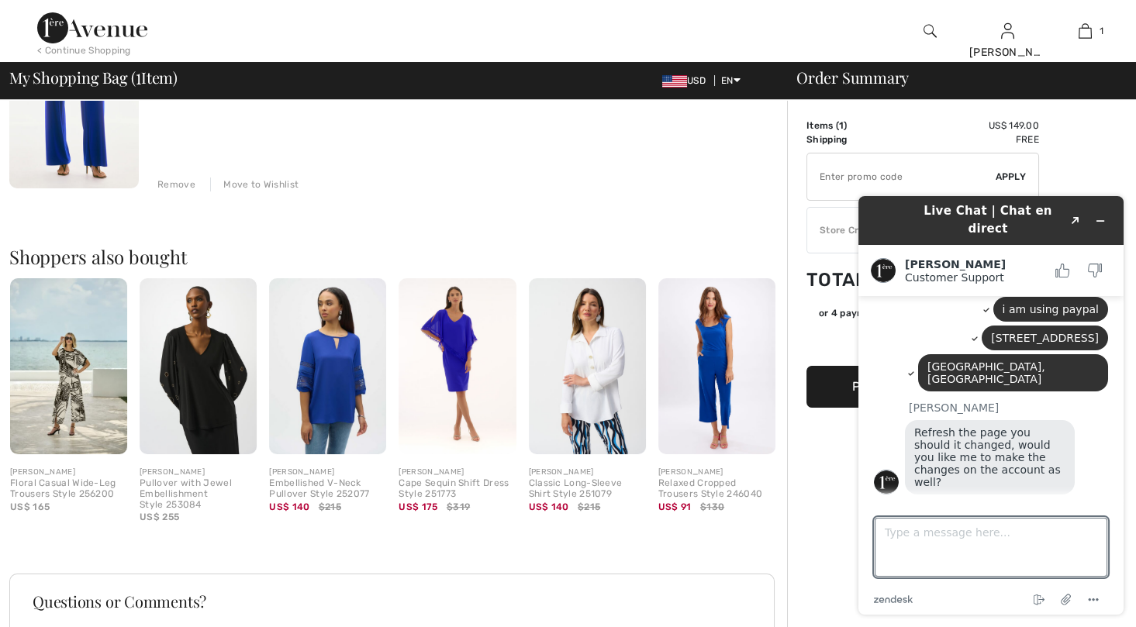
click at [72, 47] on div "< Continue Shopping" at bounding box center [84, 50] width 94 height 14
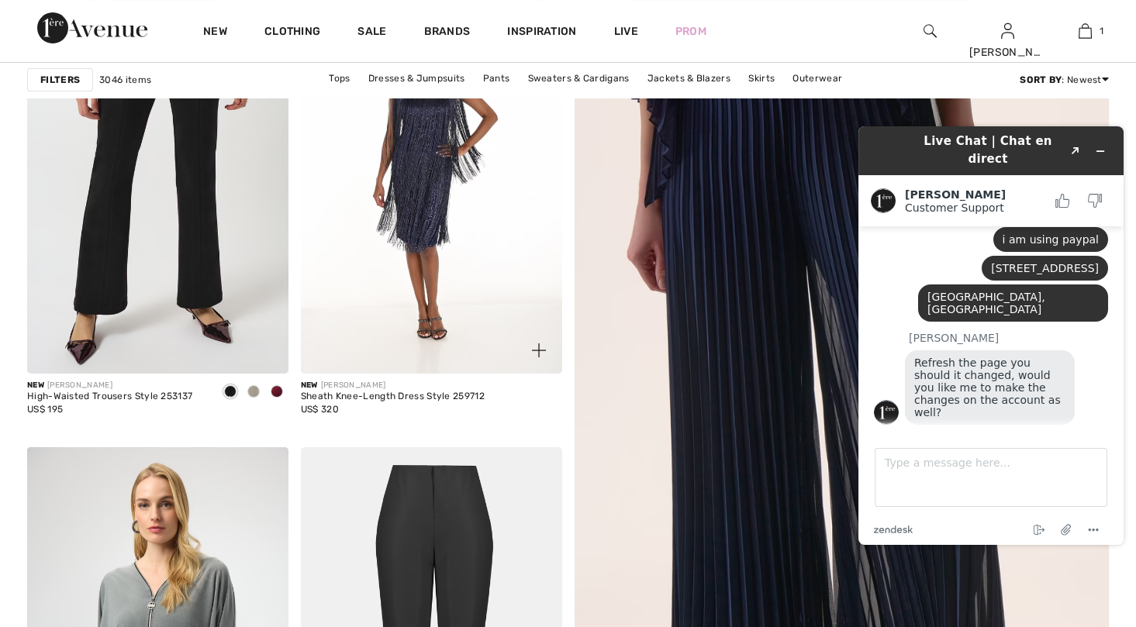
scroll to position [233, 0]
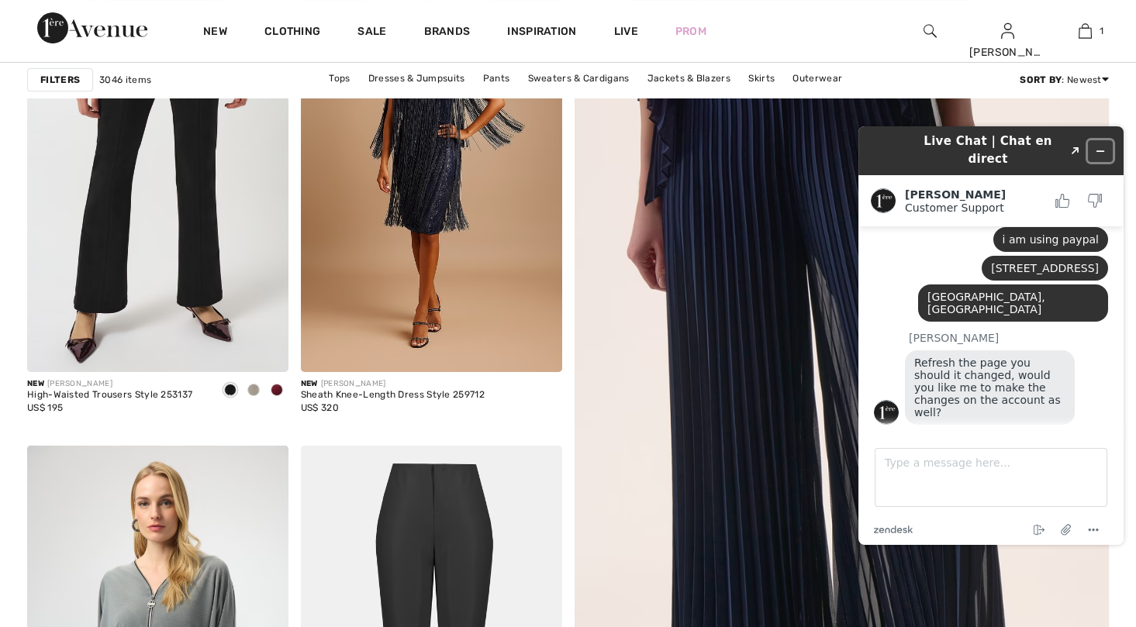
click at [1101, 146] on icon "Minimize widget" at bounding box center [1100, 151] width 11 height 11
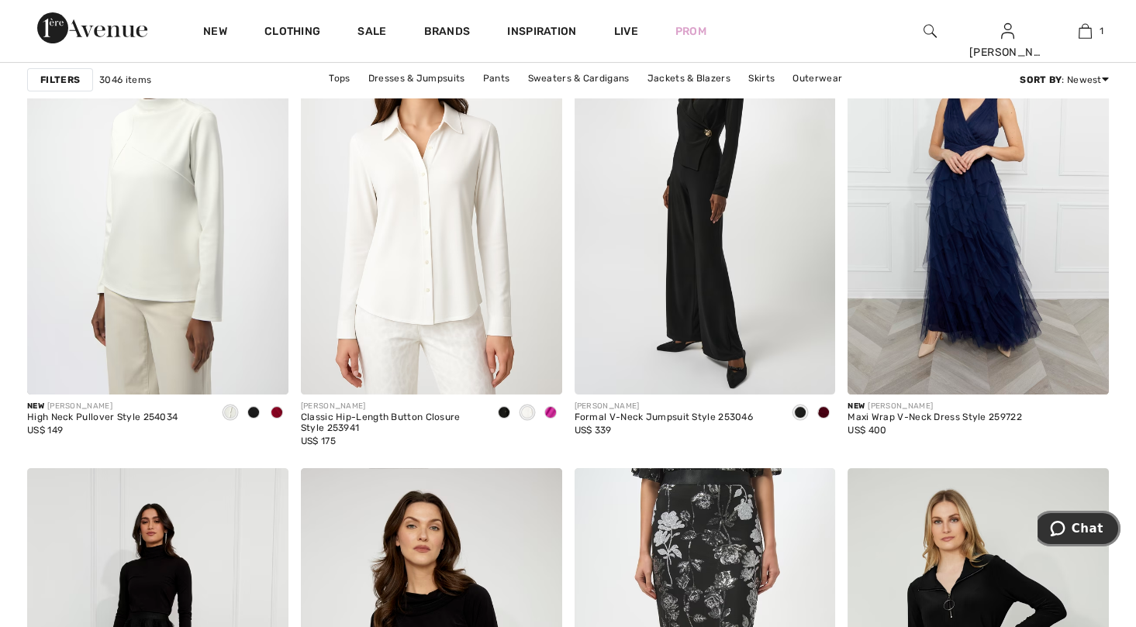
scroll to position [1163, 0]
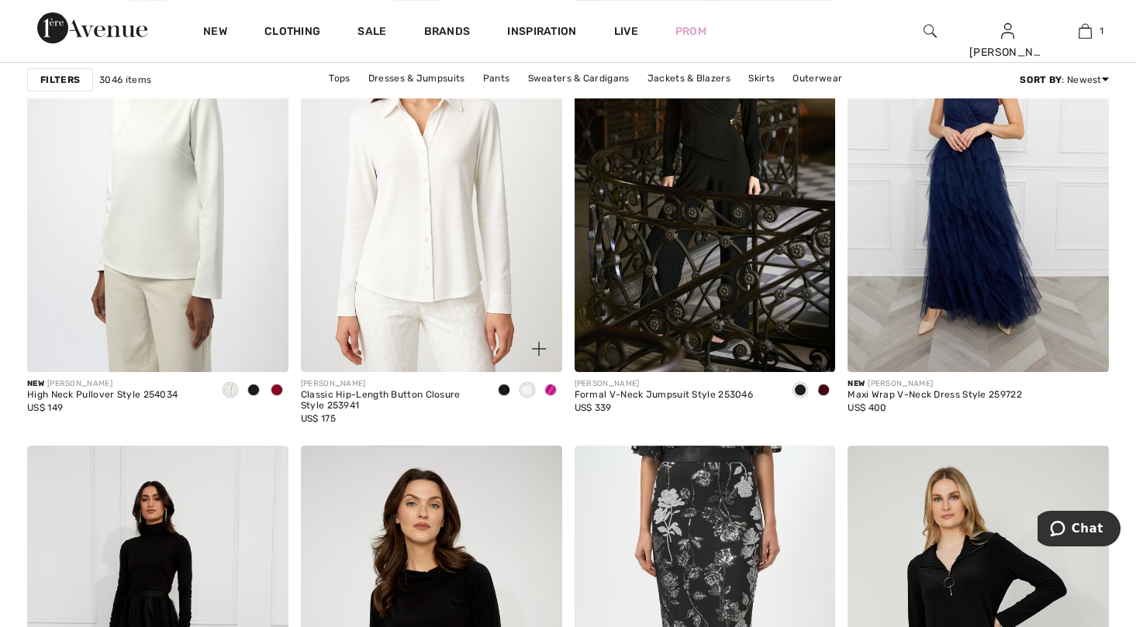
click at [552, 382] on div at bounding box center [550, 392] width 23 height 26
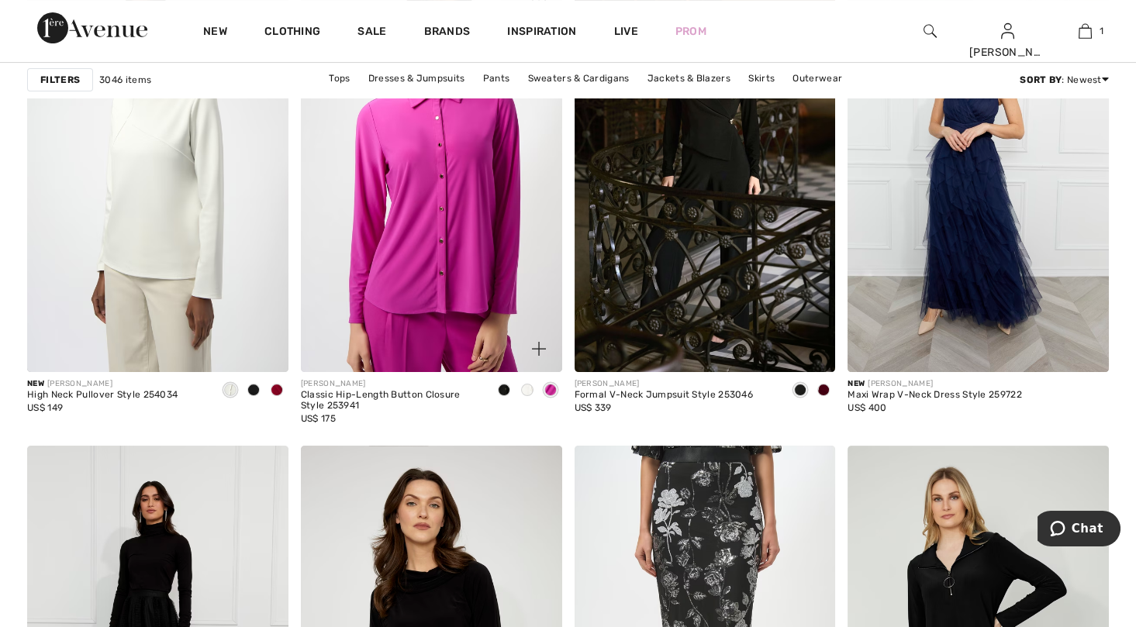
click at [530, 388] on span at bounding box center [527, 390] width 12 height 12
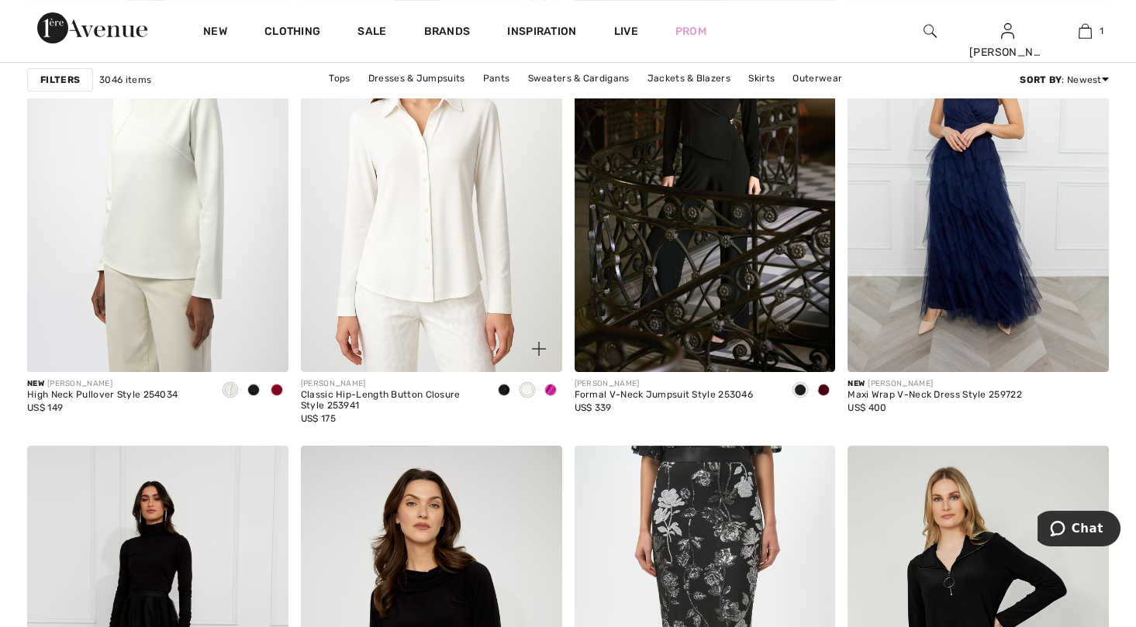
click at [501, 389] on span at bounding box center [504, 390] width 12 height 12
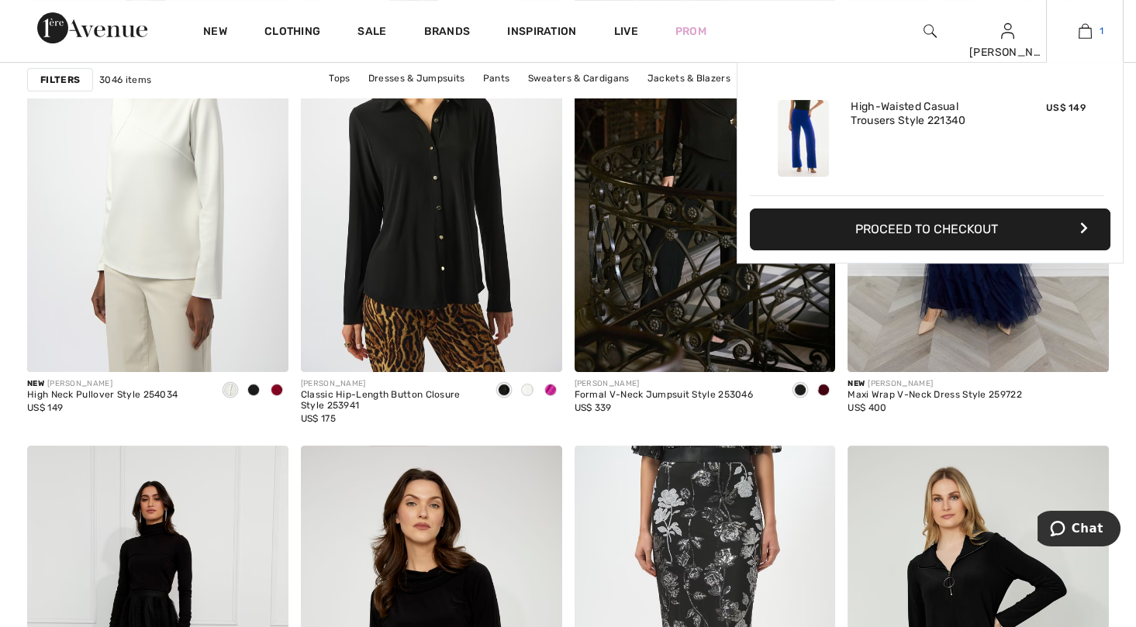
click at [1090, 29] on img at bounding box center [1085, 31] width 13 height 19
click at [1070, 33] on link "1" at bounding box center [1085, 31] width 76 height 19
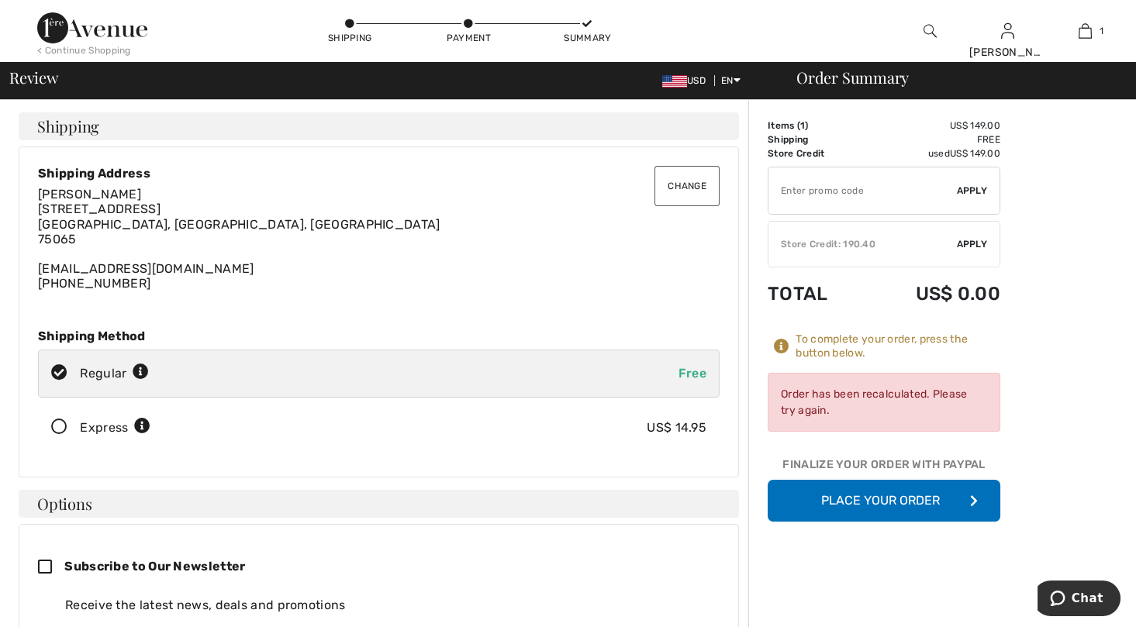
click at [973, 497] on icon "button" at bounding box center [974, 501] width 8 height 12
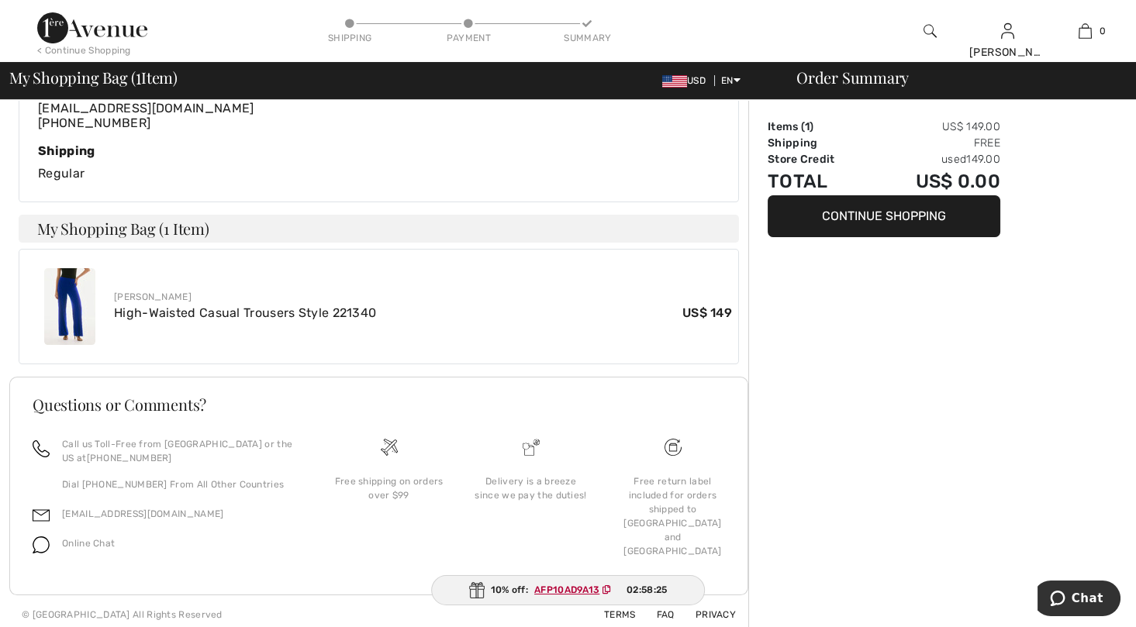
scroll to position [418, 0]
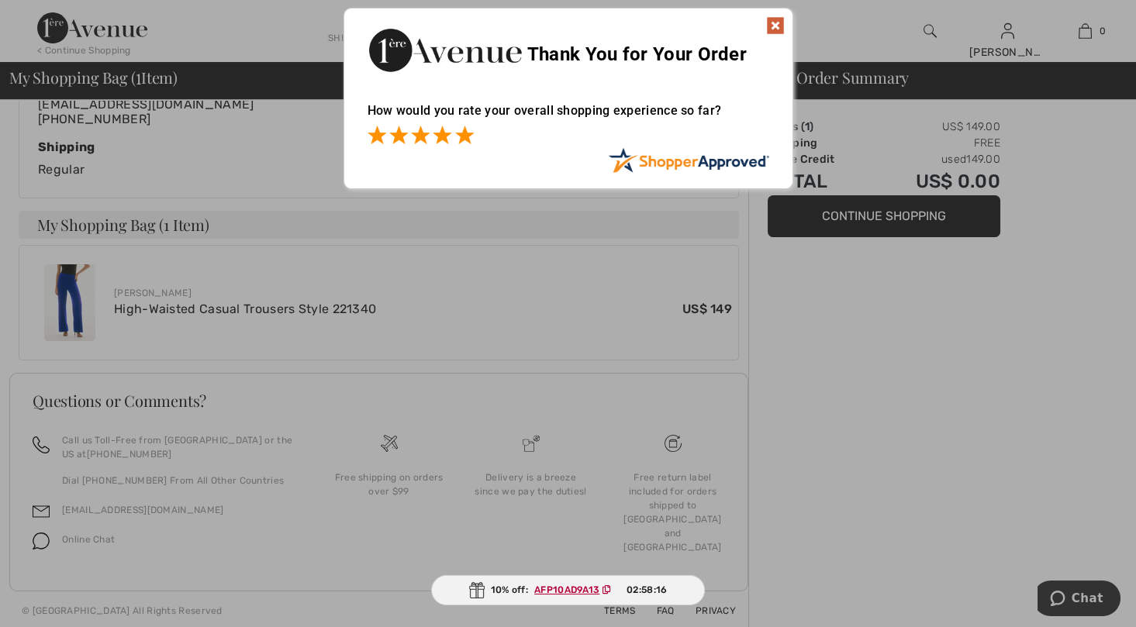
click at [465, 130] on span at bounding box center [464, 135] width 19 height 19
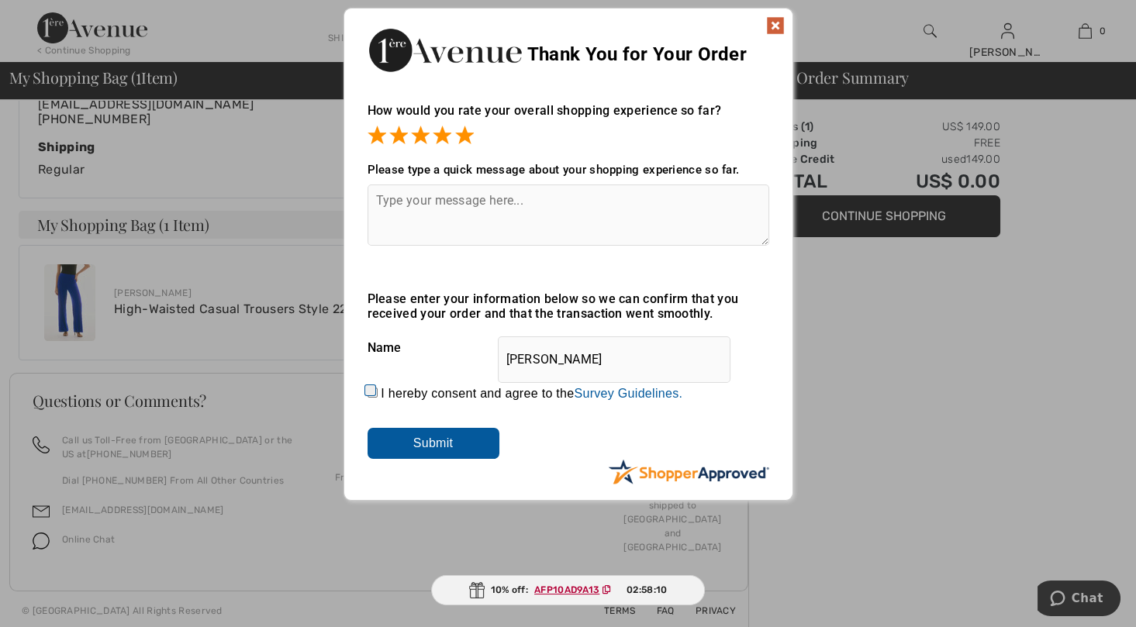
click at [775, 20] on img at bounding box center [775, 25] width 19 height 19
